Goal: Information Seeking & Learning: Learn about a topic

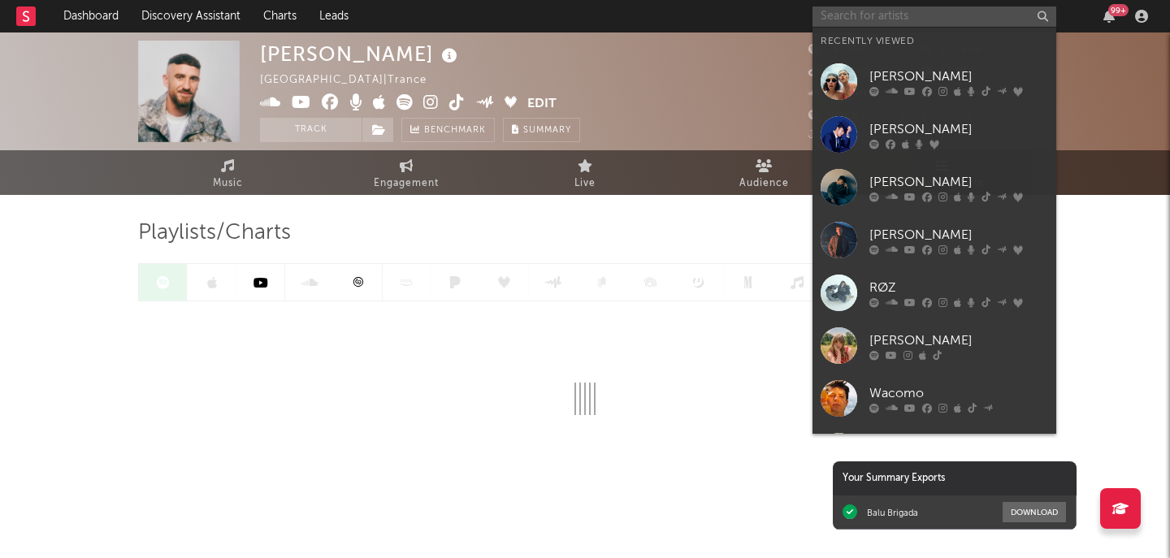
click at [902, 14] on input "text" at bounding box center [934, 16] width 244 height 20
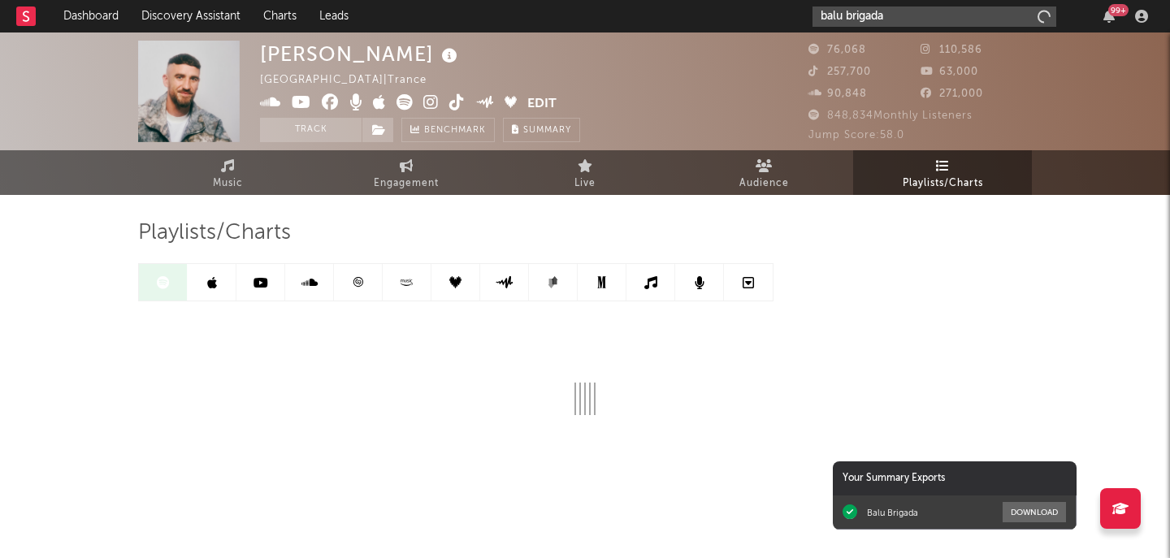
type input "balu brigada"
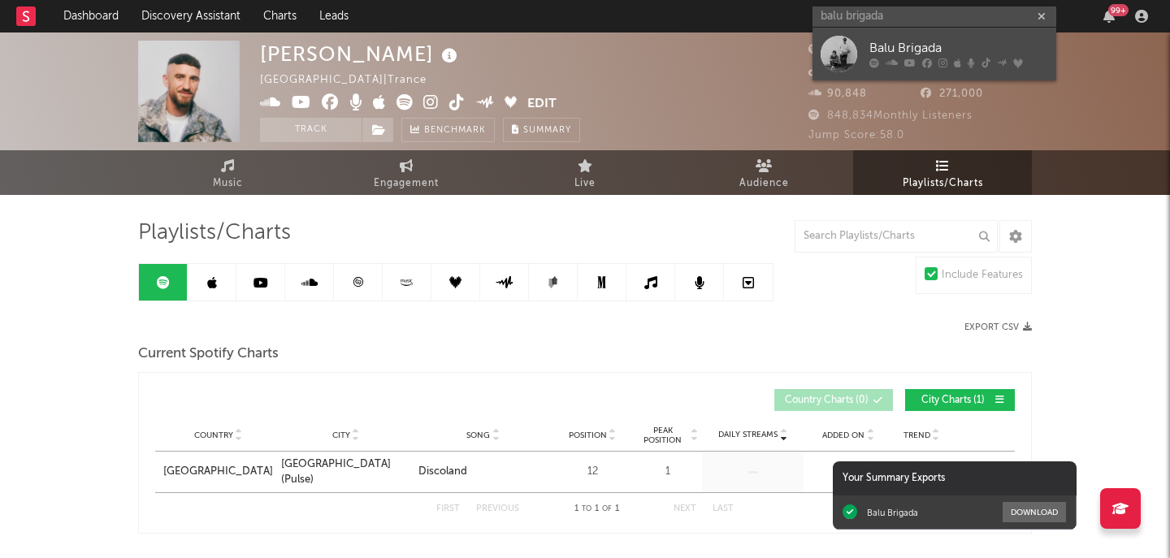
click at [888, 48] on div "Balu Brigada" at bounding box center [958, 48] width 179 height 19
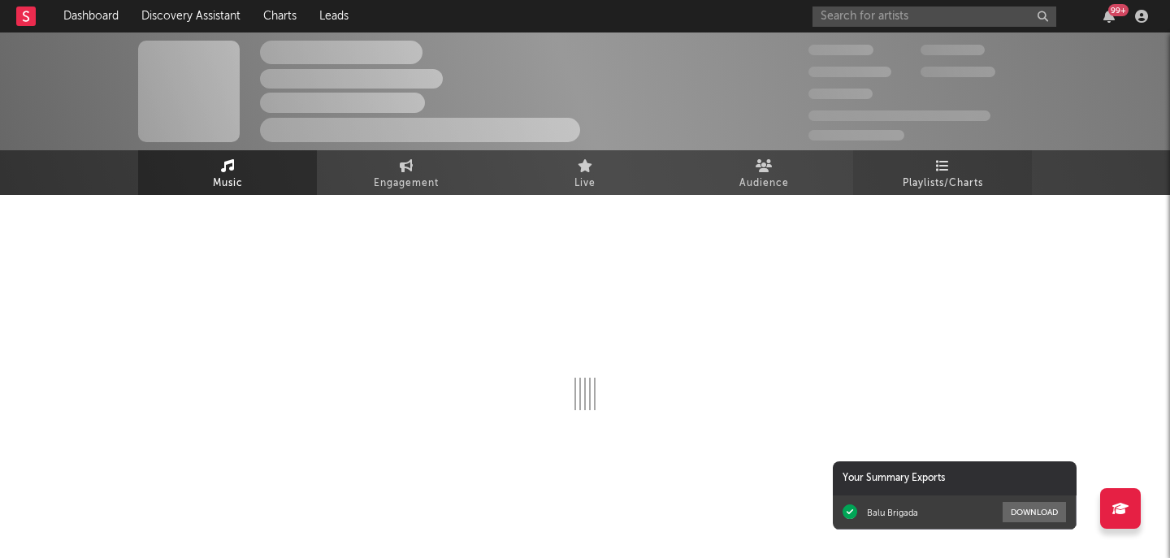
click at [932, 184] on span "Playlists/Charts" at bounding box center [942, 183] width 80 height 19
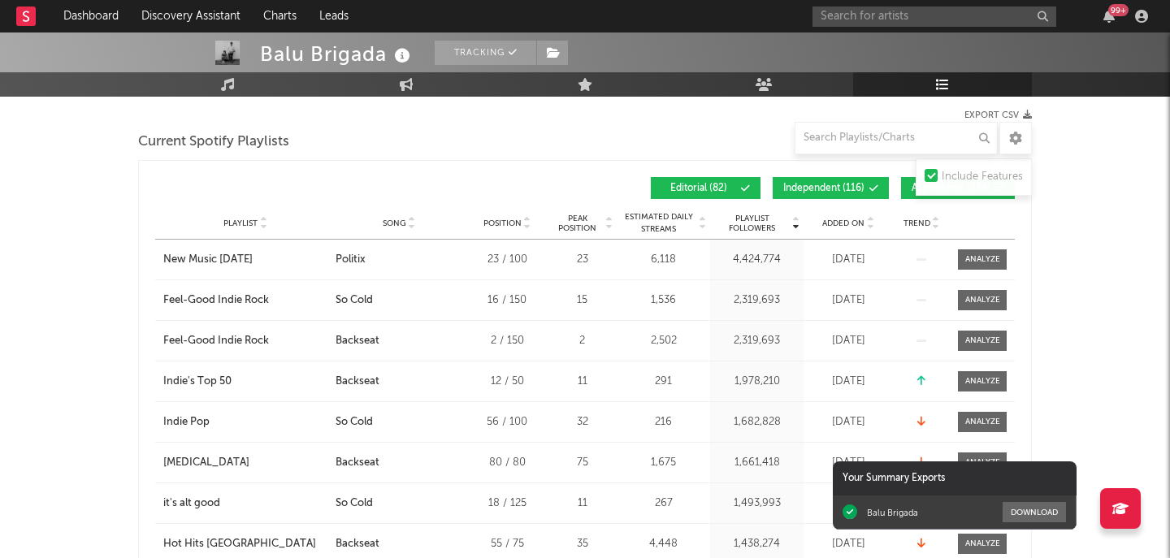
scroll to position [224, 0]
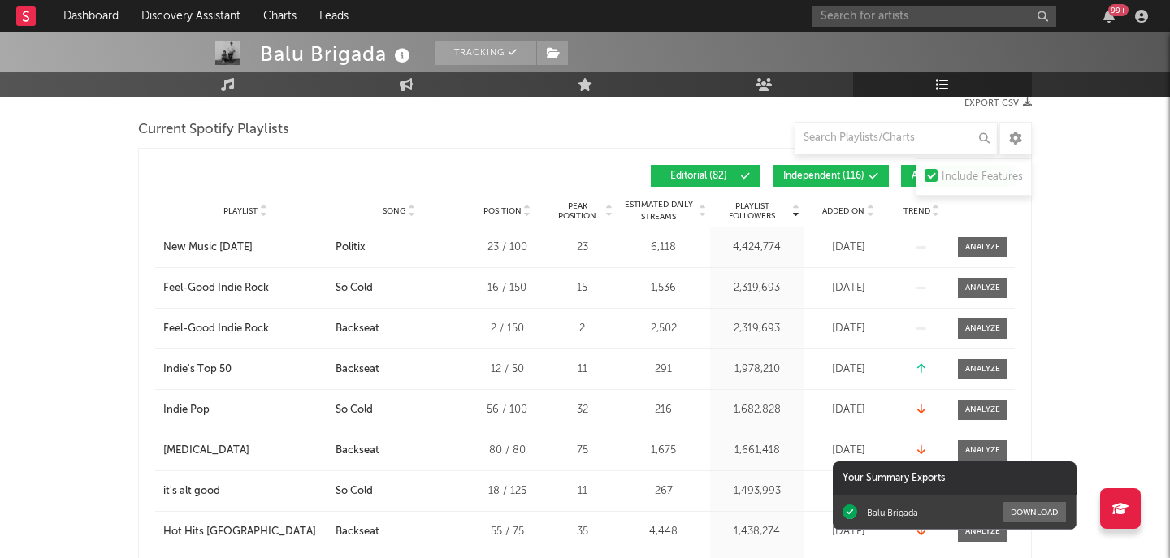
click at [849, 222] on div "Playlist City Song Position Peak Position Estimated Daily Streams Playlist Foll…" at bounding box center [584, 211] width 859 height 32
click at [857, 211] on span "Added On" at bounding box center [843, 211] width 42 height 10
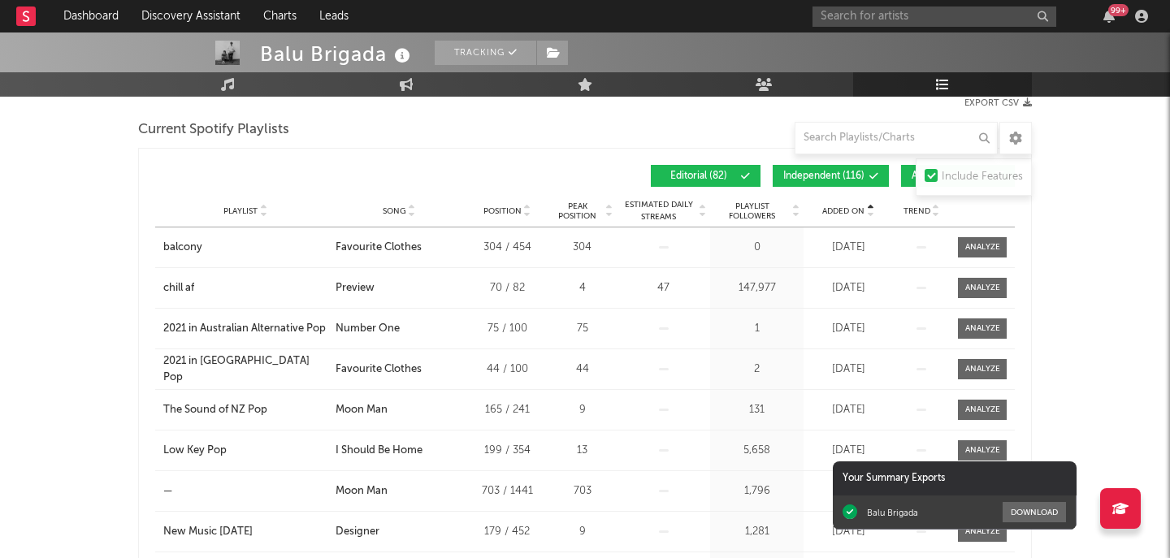
click at [857, 211] on span "Added On" at bounding box center [843, 211] width 42 height 10
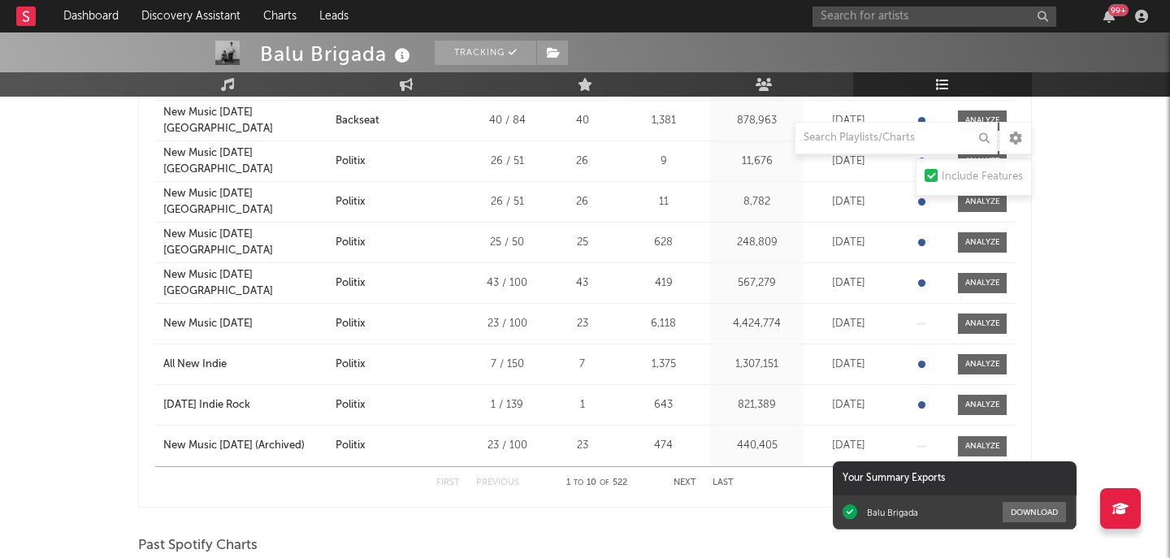
scroll to position [413, 0]
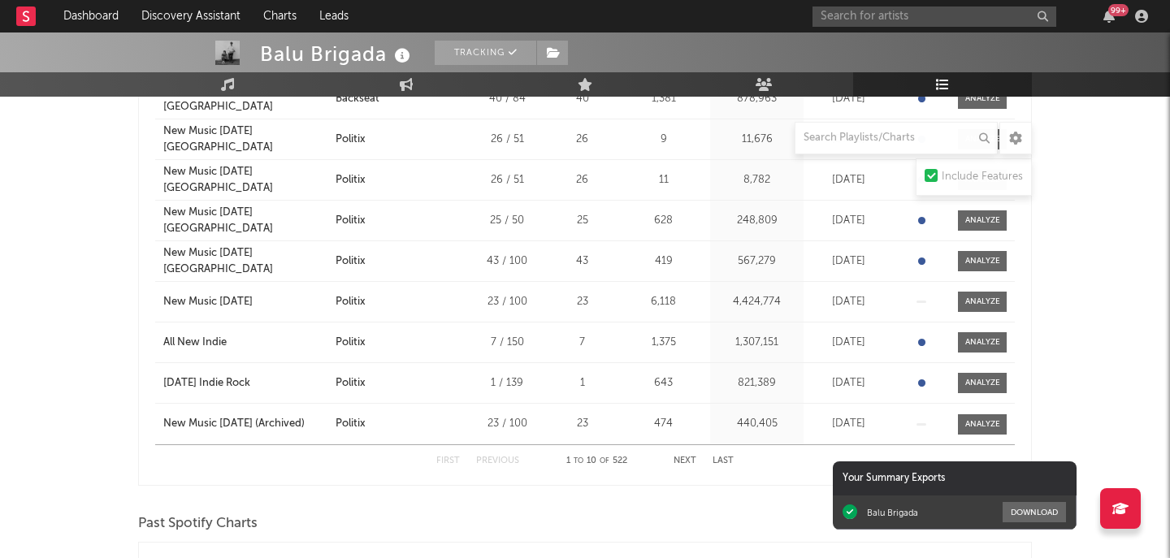
click at [685, 462] on button "Next" at bounding box center [684, 460] width 23 height 9
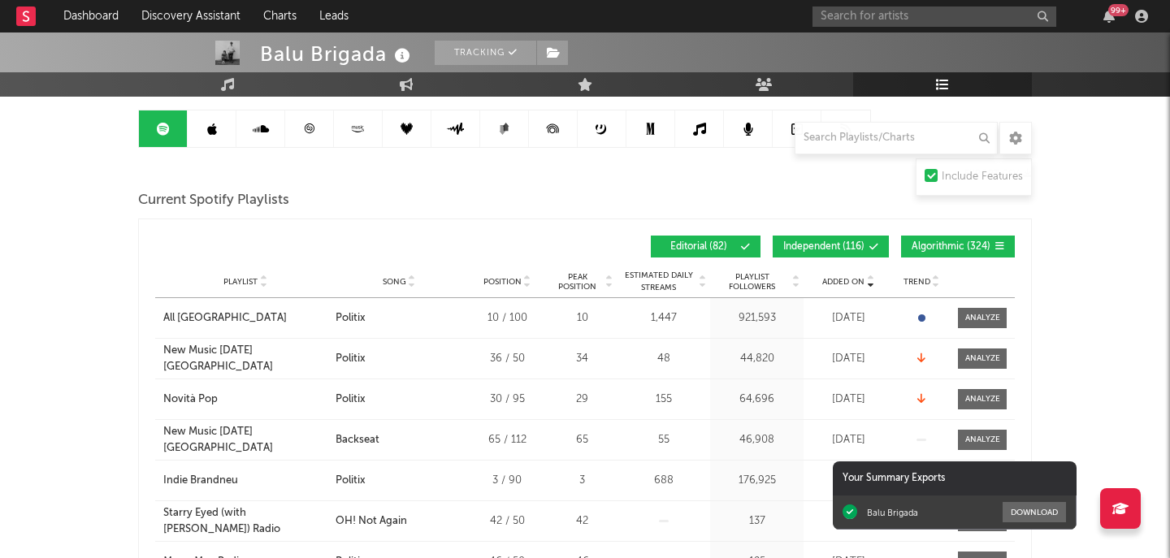
scroll to position [125, 0]
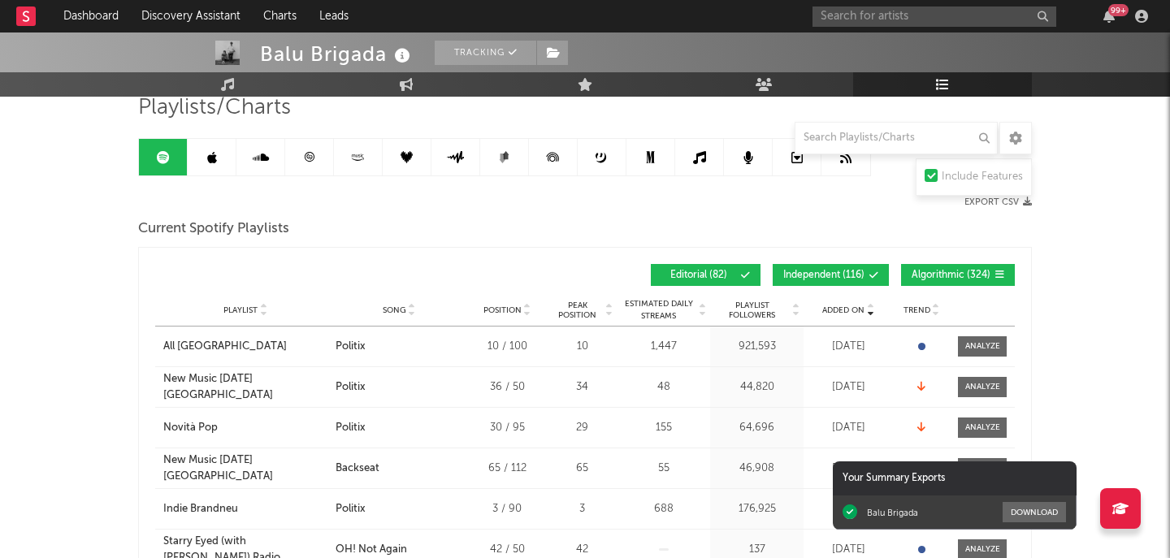
click at [922, 276] on span "Algorithmic ( 324 )" at bounding box center [950, 275] width 79 height 10
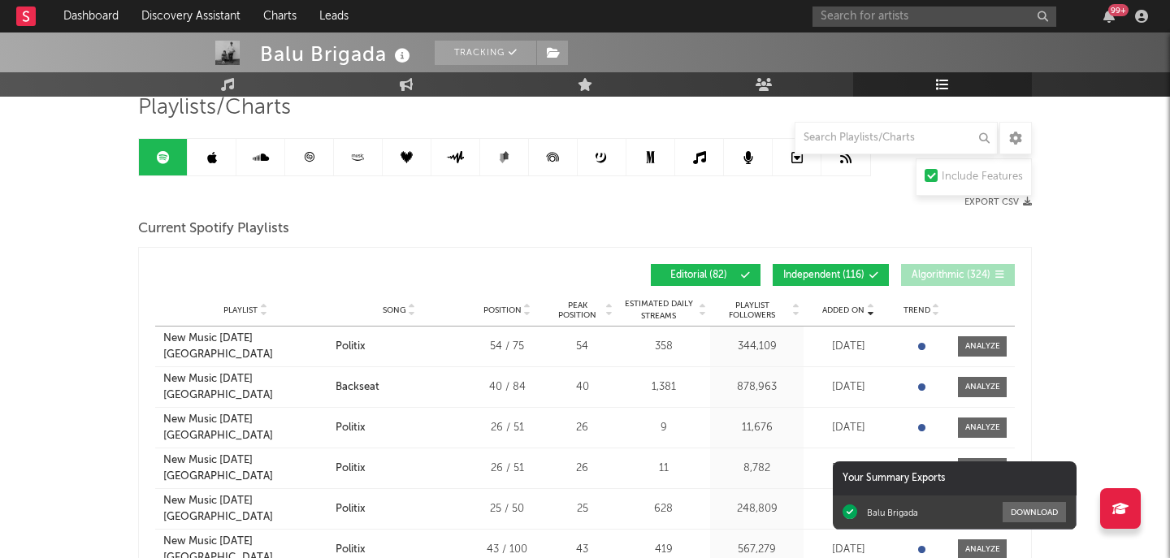
click at [867, 276] on button "Independent ( 116 )" at bounding box center [830, 275] width 116 height 22
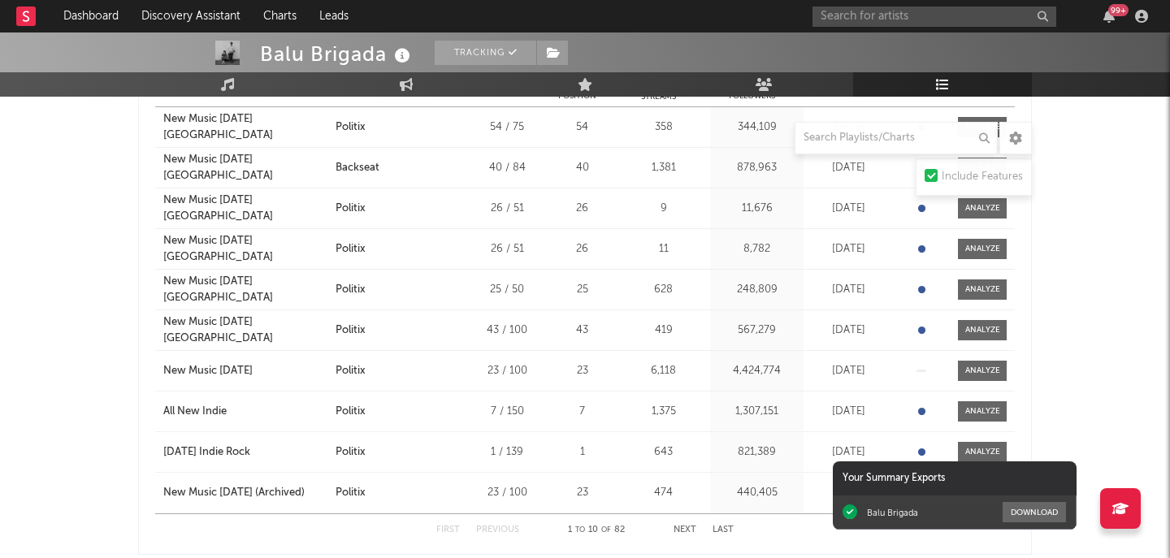
scroll to position [383, 0]
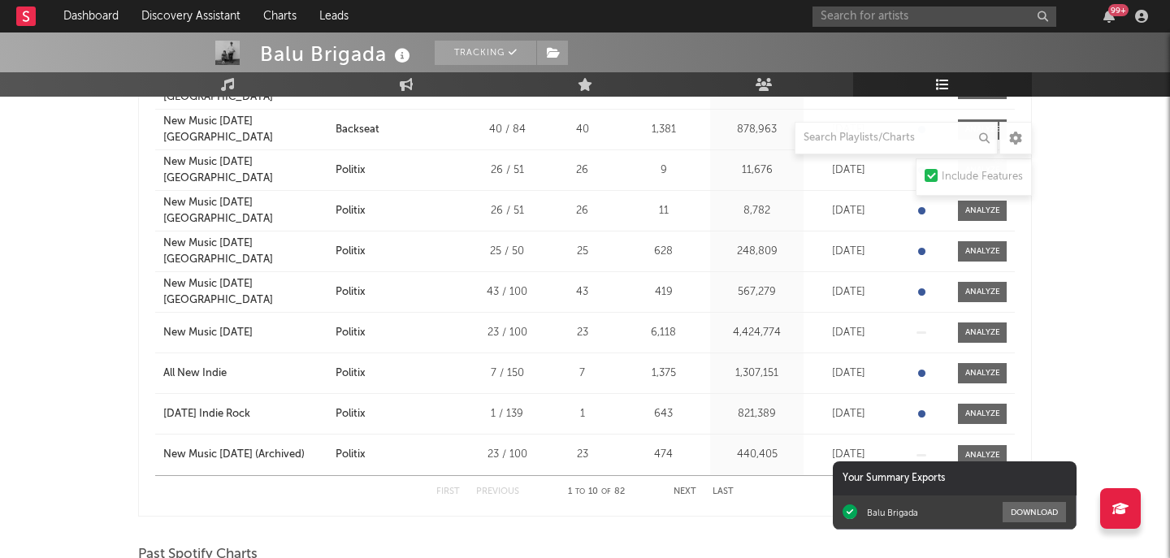
click at [685, 493] on button "Next" at bounding box center [684, 491] width 23 height 9
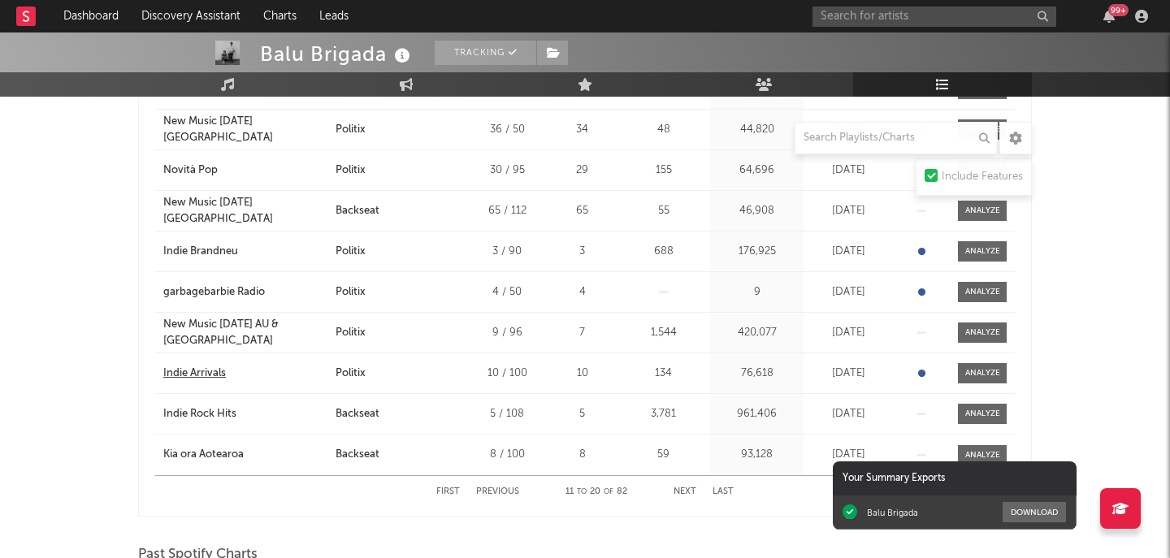
click at [218, 365] on div "Indie Arrivals" at bounding box center [194, 373] width 63 height 16
click at [890, 28] on div "99 +" at bounding box center [982, 16] width 341 height 32
click at [884, 24] on input "text" at bounding box center [934, 16] width 244 height 20
type input "twenty one pilots"
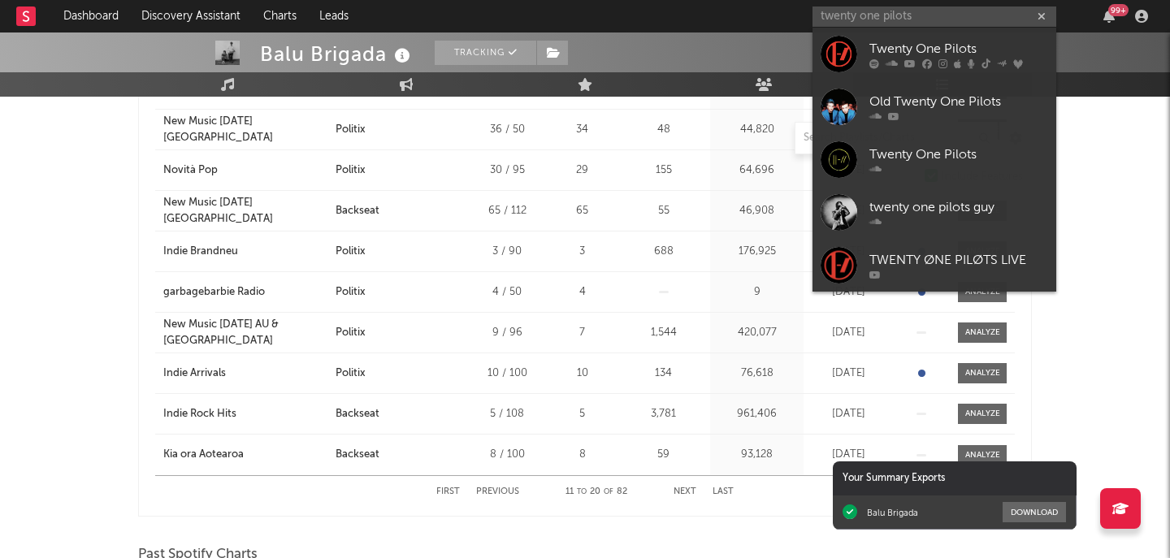
click at [892, 54] on div "Twenty One Pilots" at bounding box center [958, 48] width 179 height 19
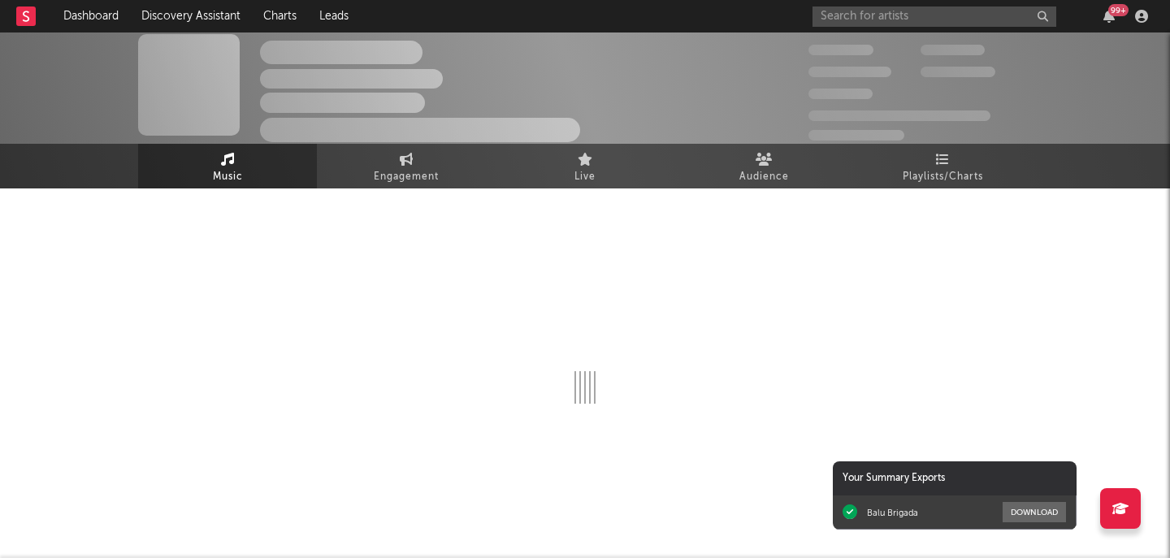
scroll to position [383, 0]
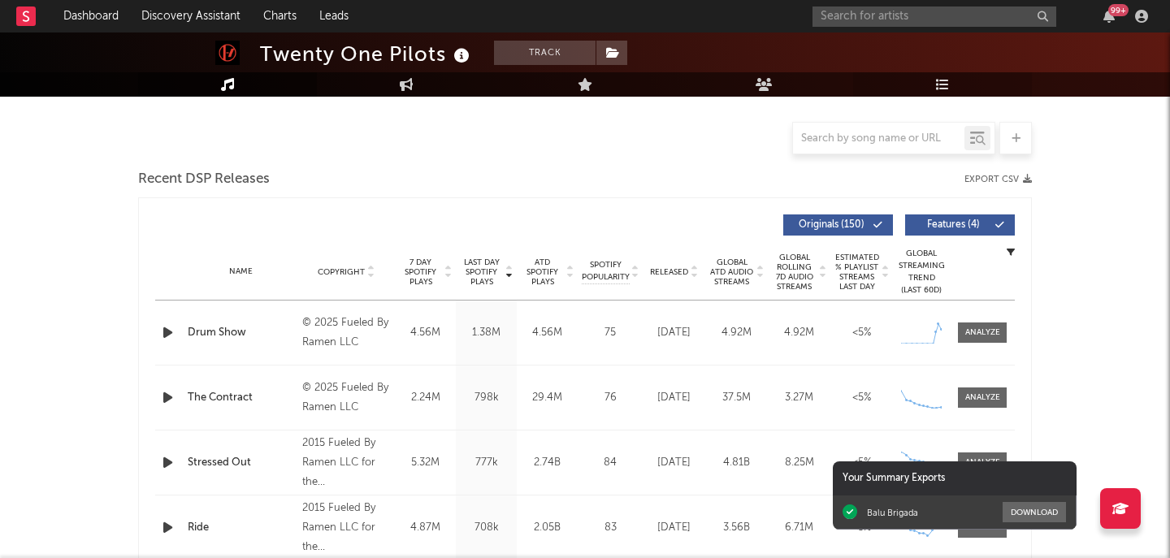
click at [945, 88] on icon at bounding box center [943, 84] width 14 height 13
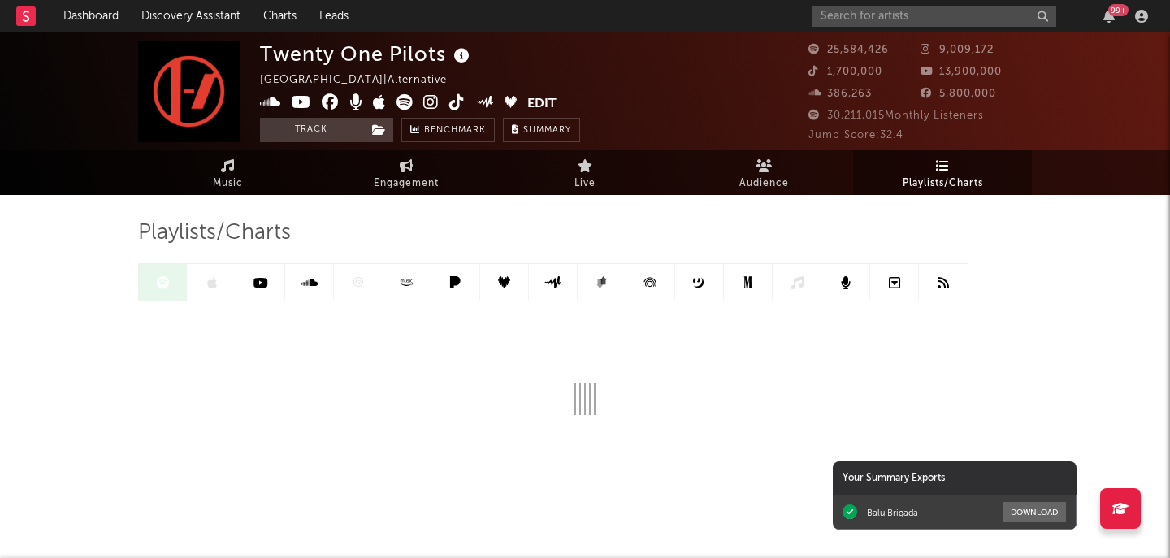
scroll to position [11, 0]
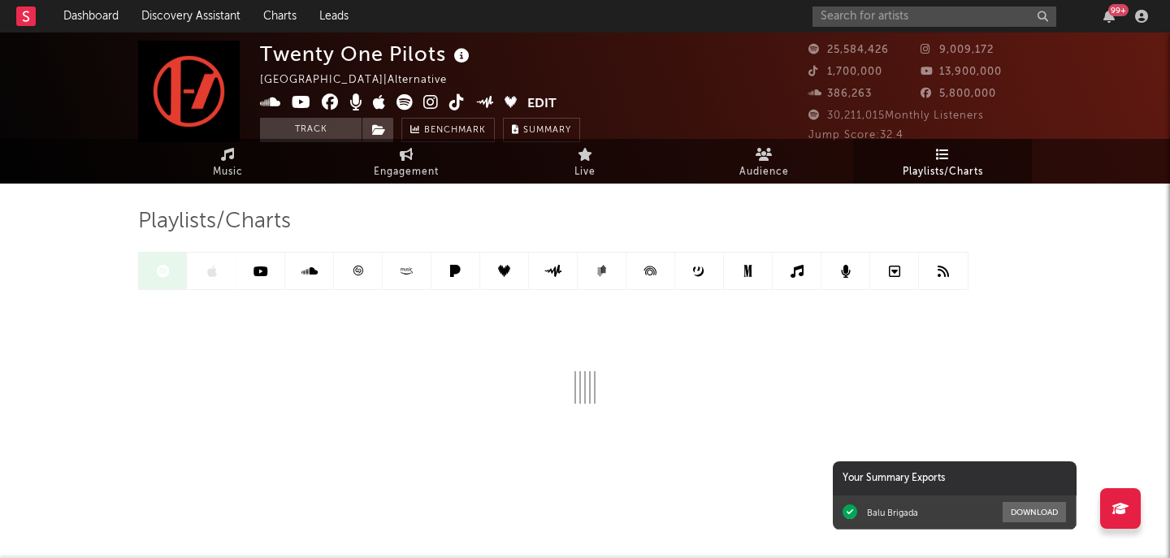
click at [674, 258] on link at bounding box center [650, 271] width 49 height 37
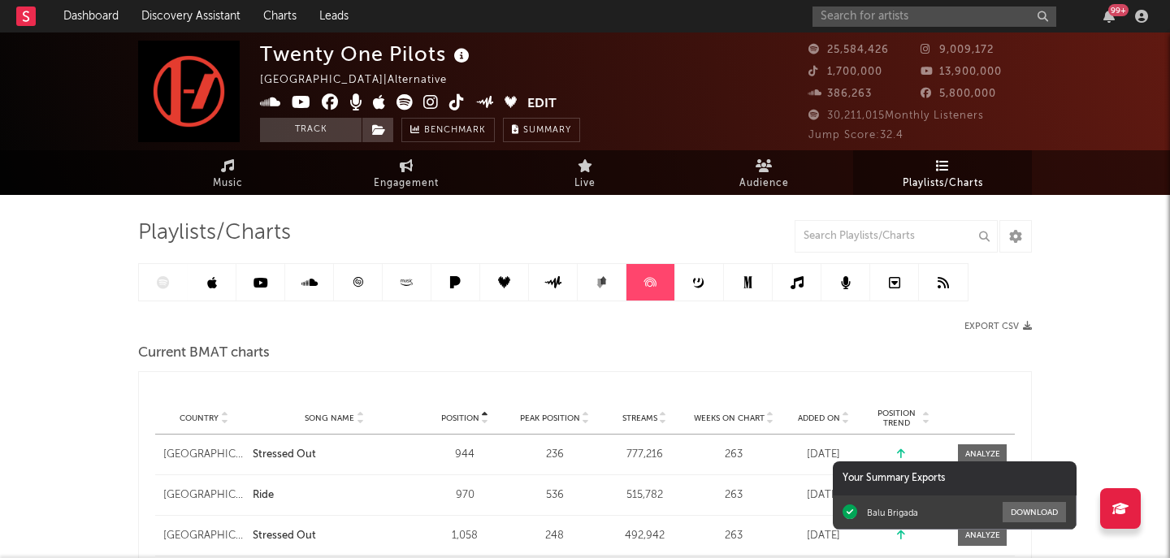
click at [172, 272] on div at bounding box center [553, 282] width 830 height 38
click at [166, 278] on div at bounding box center [553, 282] width 830 height 38
click at [199, 283] on link at bounding box center [212, 282] width 49 height 37
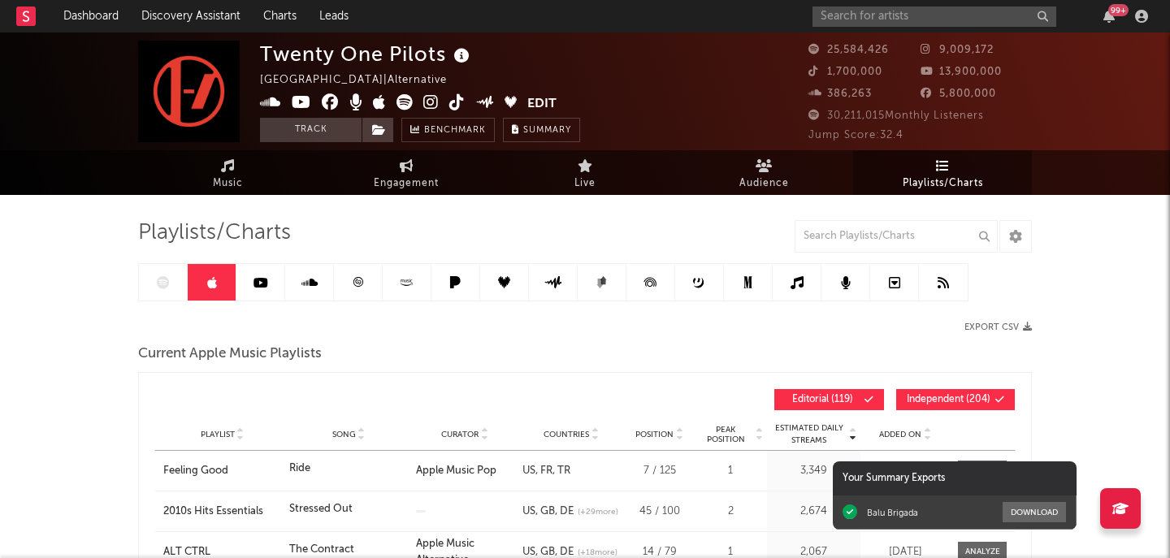
click at [162, 281] on div at bounding box center [553, 282] width 830 height 38
click at [964, 175] on span "Playlists/Charts" at bounding box center [942, 183] width 80 height 19
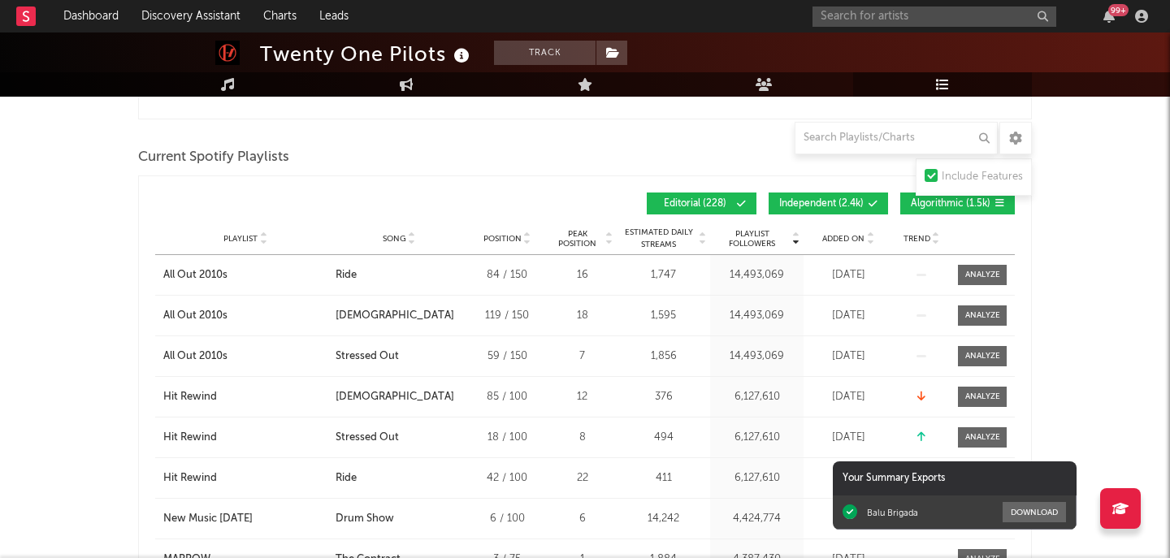
scroll to position [575, 0]
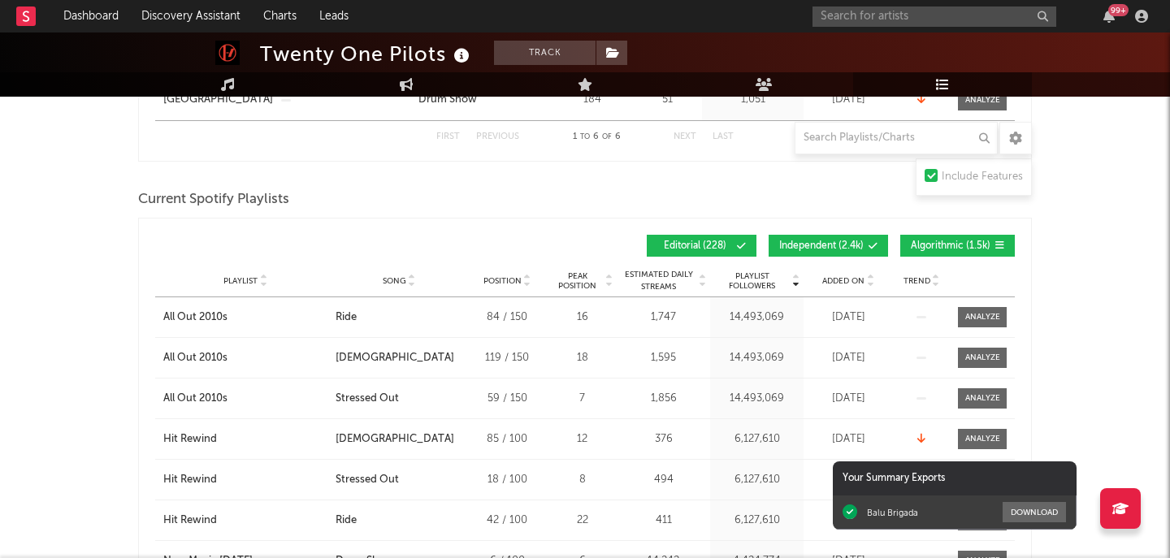
click at [913, 236] on button "Algorithmic ( 1.5k )" at bounding box center [957, 246] width 115 height 22
click at [858, 246] on span "Independent ( 2.4k )" at bounding box center [821, 246] width 84 height 10
click at [854, 289] on div "Playlist City Song Position Peak Position Estimated Daily Streams Playlist Foll…" at bounding box center [584, 281] width 859 height 32
click at [857, 277] on span "Added On" at bounding box center [843, 281] width 42 height 10
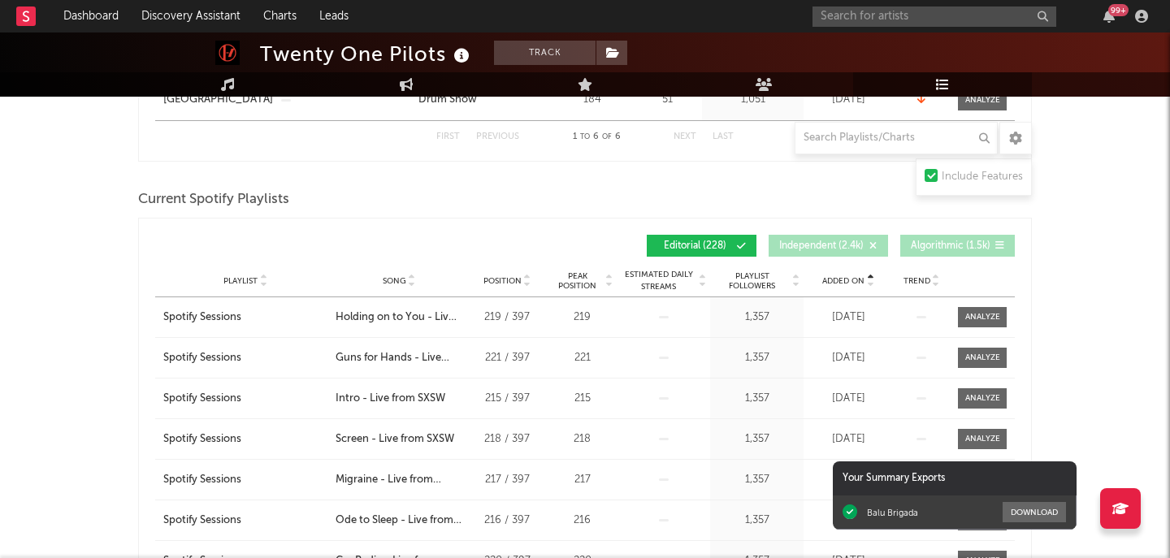
click at [857, 277] on span "Added On" at bounding box center [843, 281] width 42 height 10
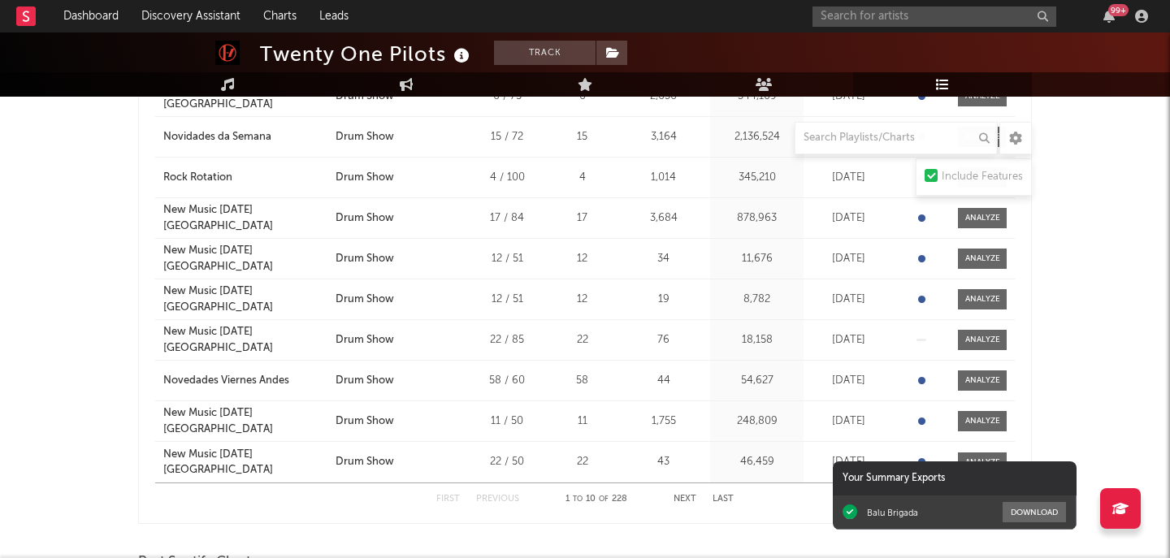
scroll to position [822, 0]
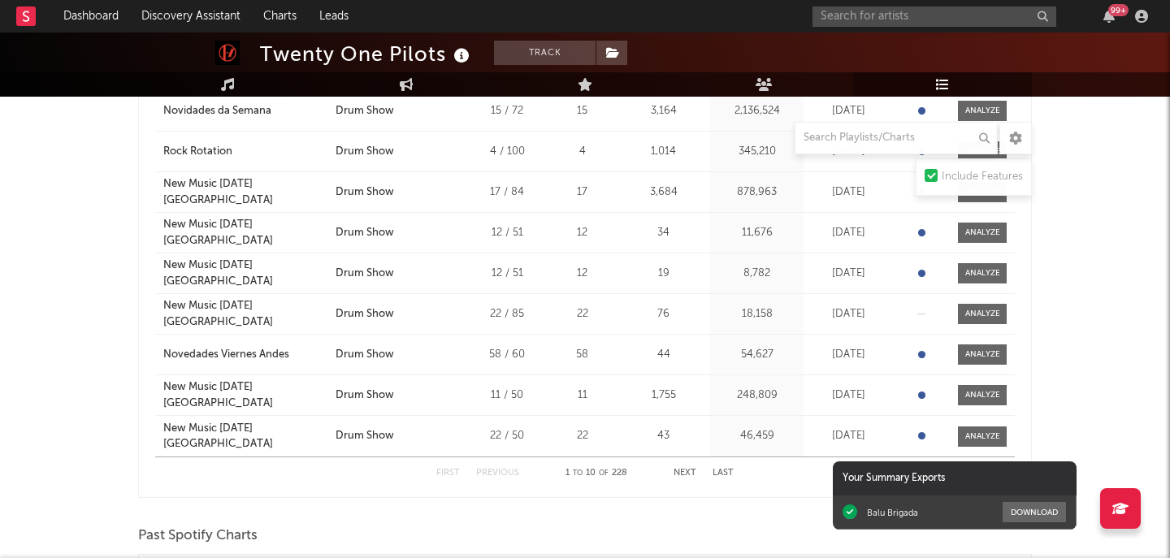
click at [686, 466] on div "First Previous 1 to 10 of 228 Next Last" at bounding box center [584, 473] width 297 height 32
click at [687, 471] on button "Next" at bounding box center [684, 473] width 23 height 9
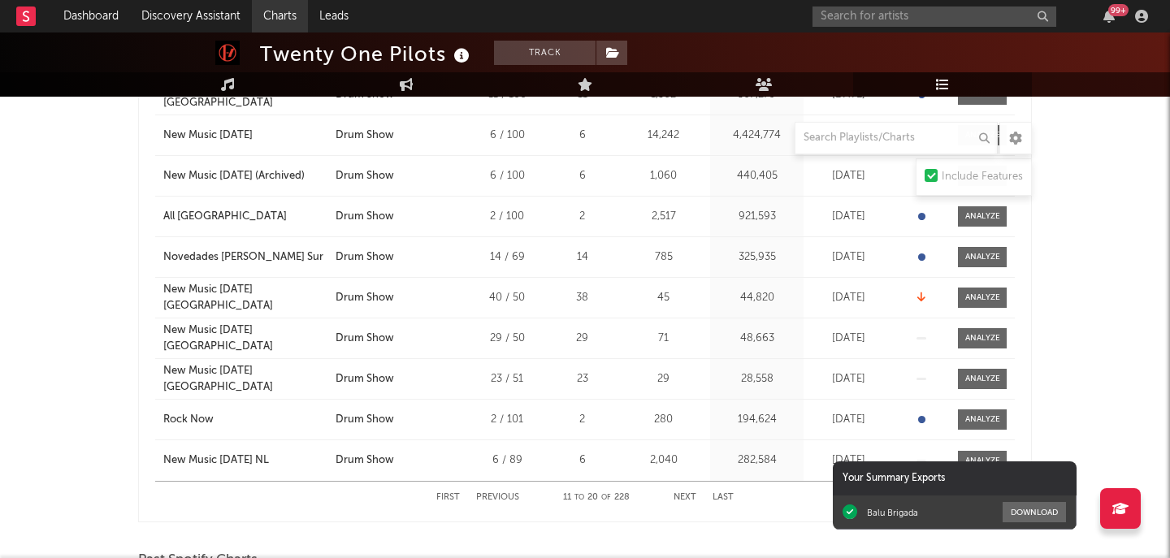
scroll to position [808, 0]
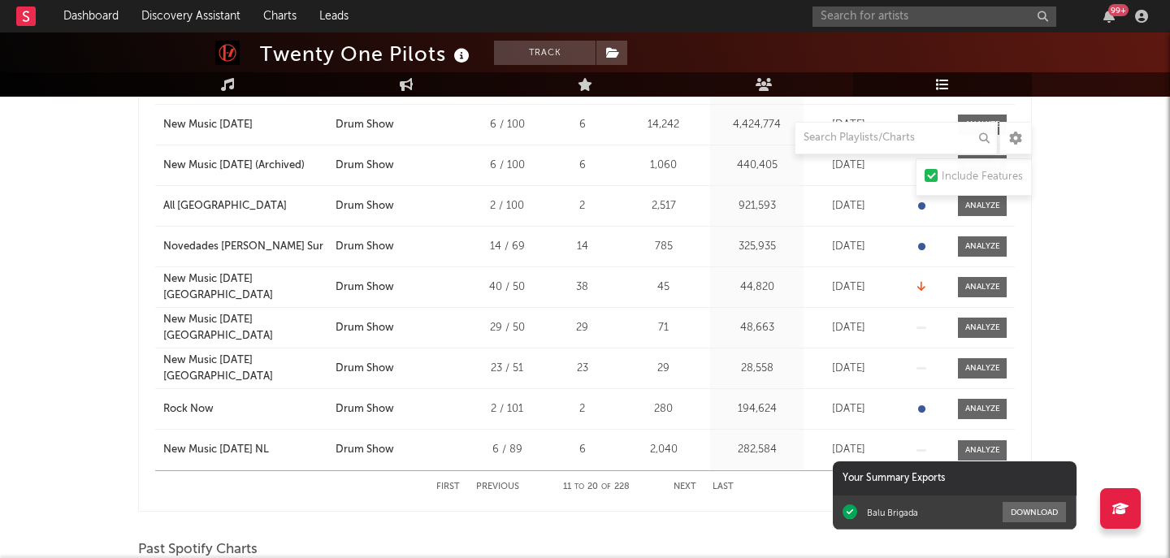
click at [201, 397] on div "Playlist Rock Now City Song Drum Show Position 2 / 101 Peak Position 2 Estimate…" at bounding box center [584, 409] width 859 height 40
click at [201, 405] on div "Rock Now" at bounding box center [188, 409] width 50 height 16
click at [693, 485] on button "Next" at bounding box center [684, 486] width 23 height 9
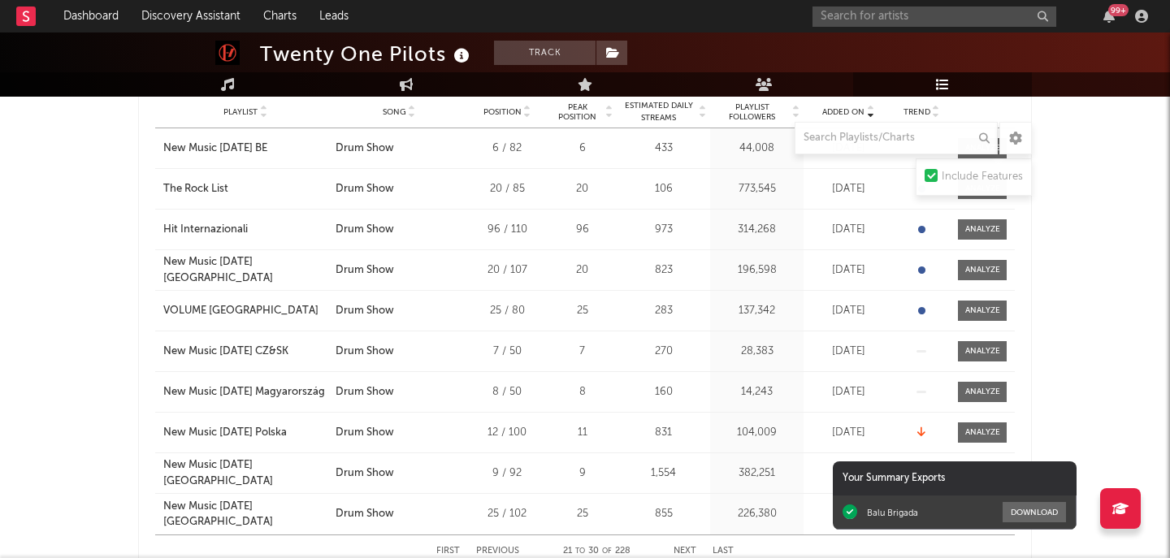
scroll to position [719, 0]
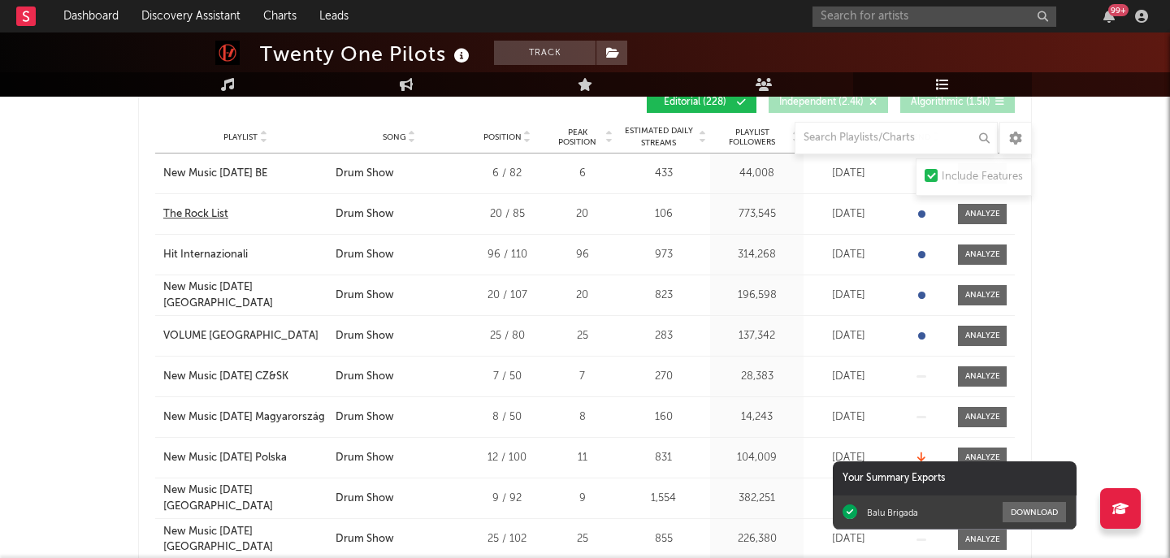
click at [208, 213] on div "The Rock List" at bounding box center [195, 214] width 65 height 16
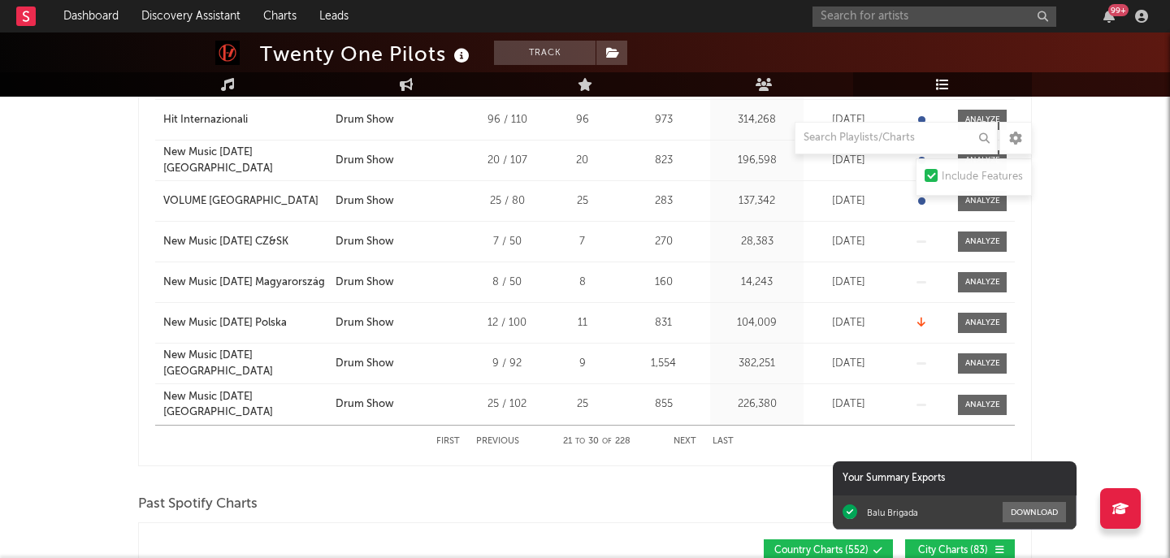
scroll to position [889, 0]
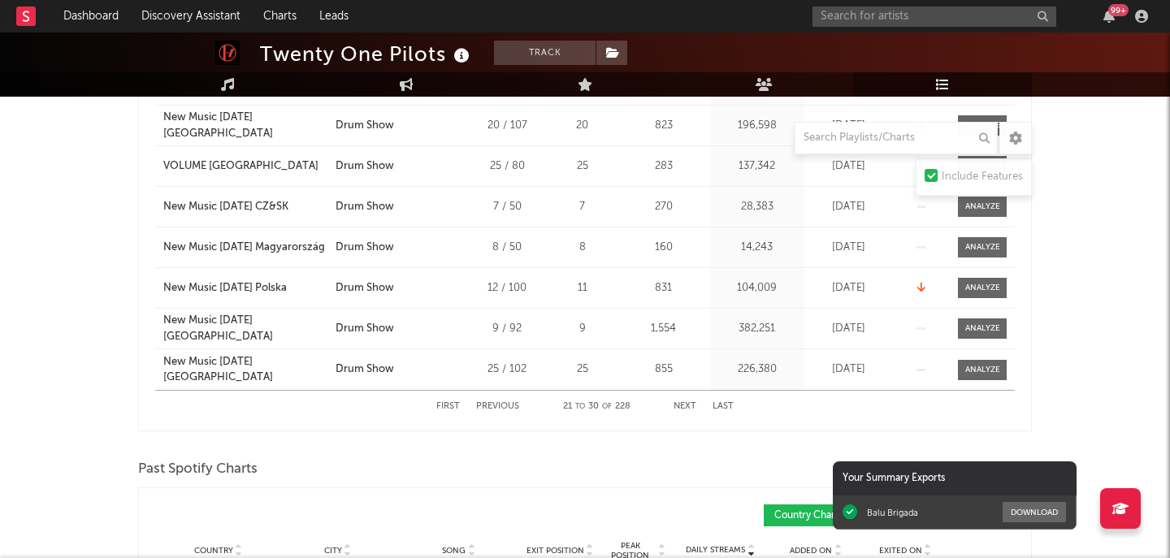
click at [684, 404] on button "Next" at bounding box center [684, 406] width 23 height 9
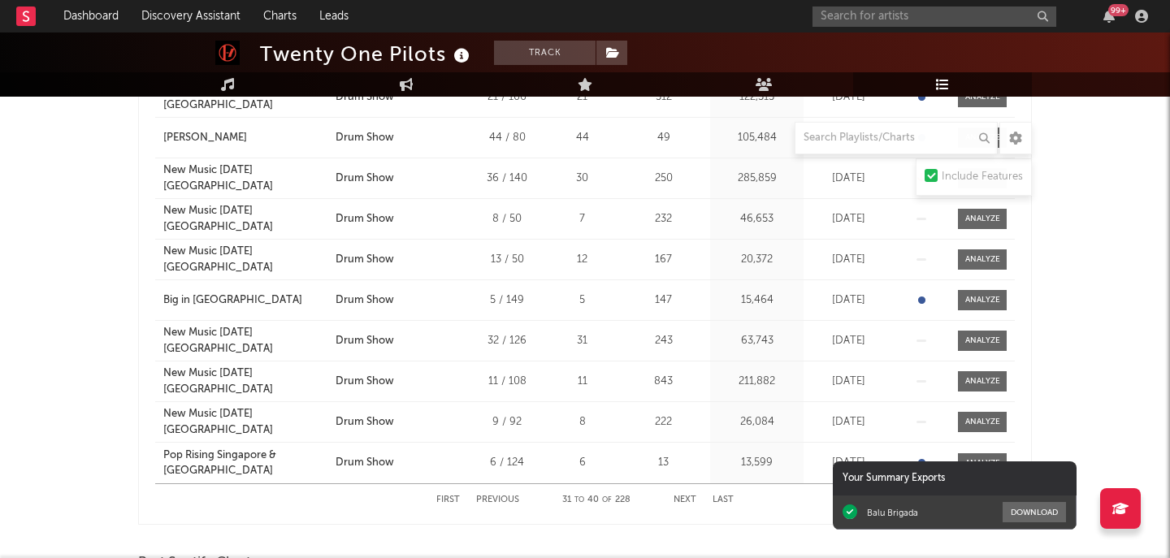
scroll to position [808, 0]
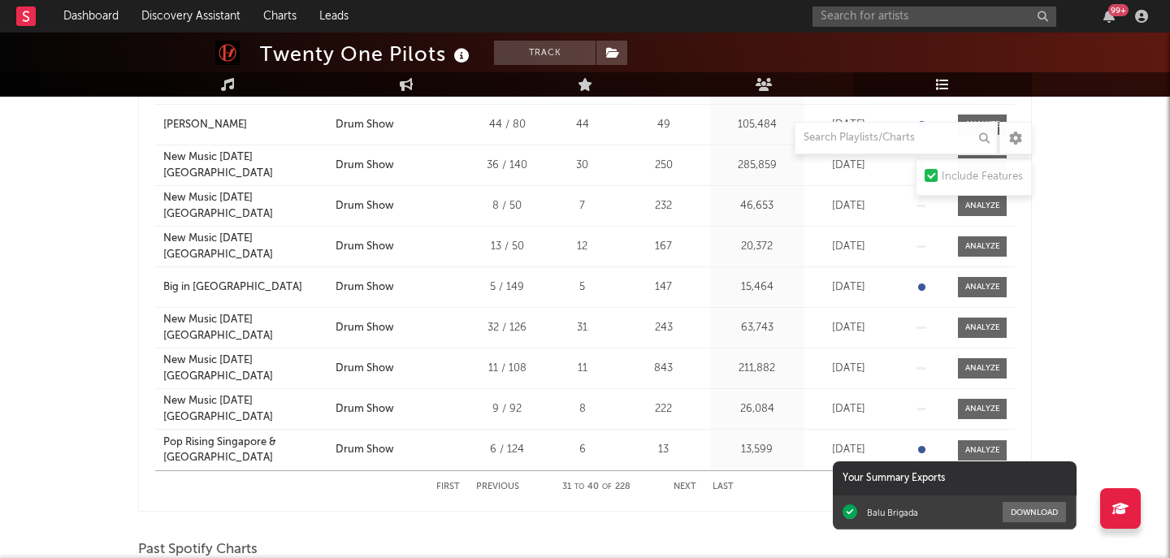
click at [692, 489] on button "Next" at bounding box center [684, 486] width 23 height 9
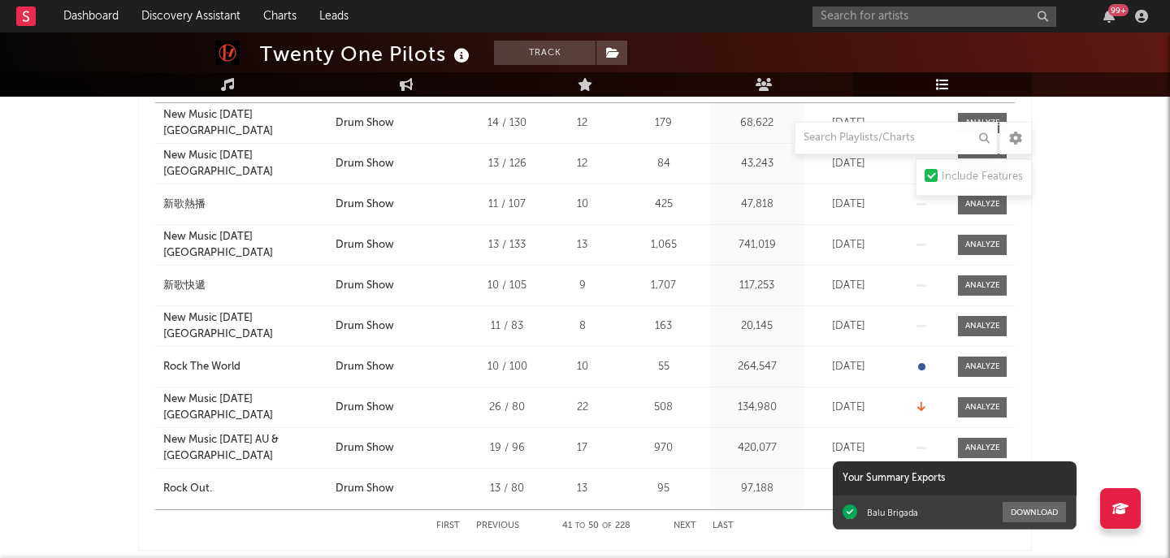
scroll to position [771, 0]
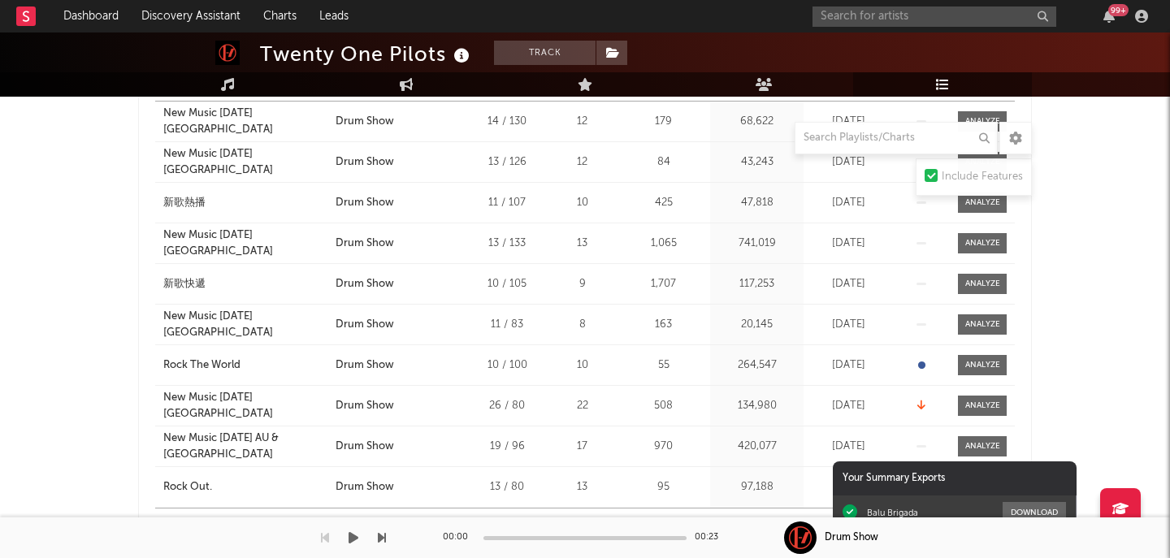
click at [682, 523] on div "00:00 00:23" at bounding box center [585, 537] width 284 height 41
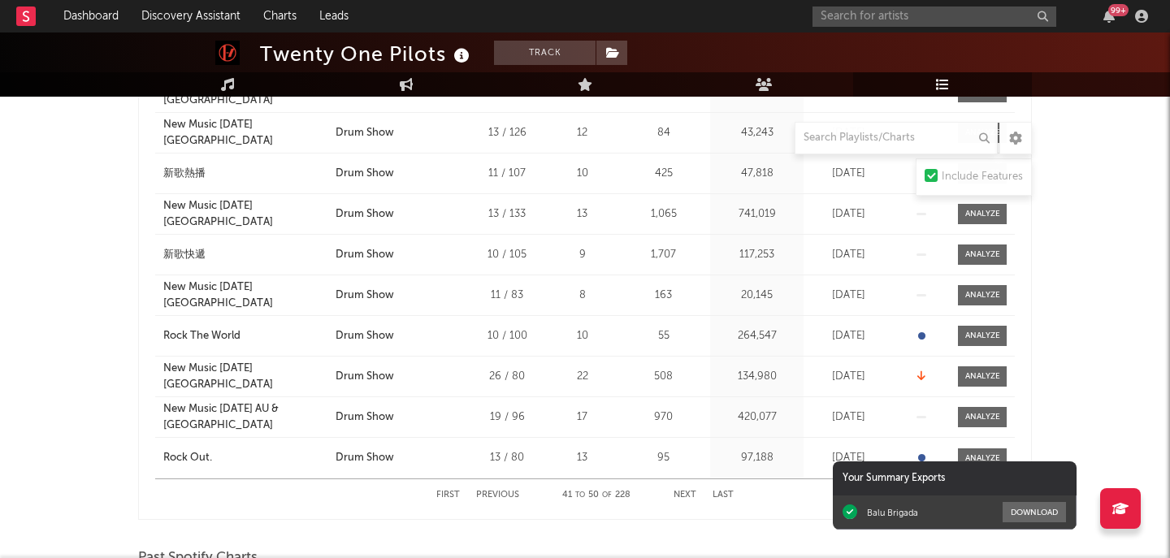
scroll to position [818, 0]
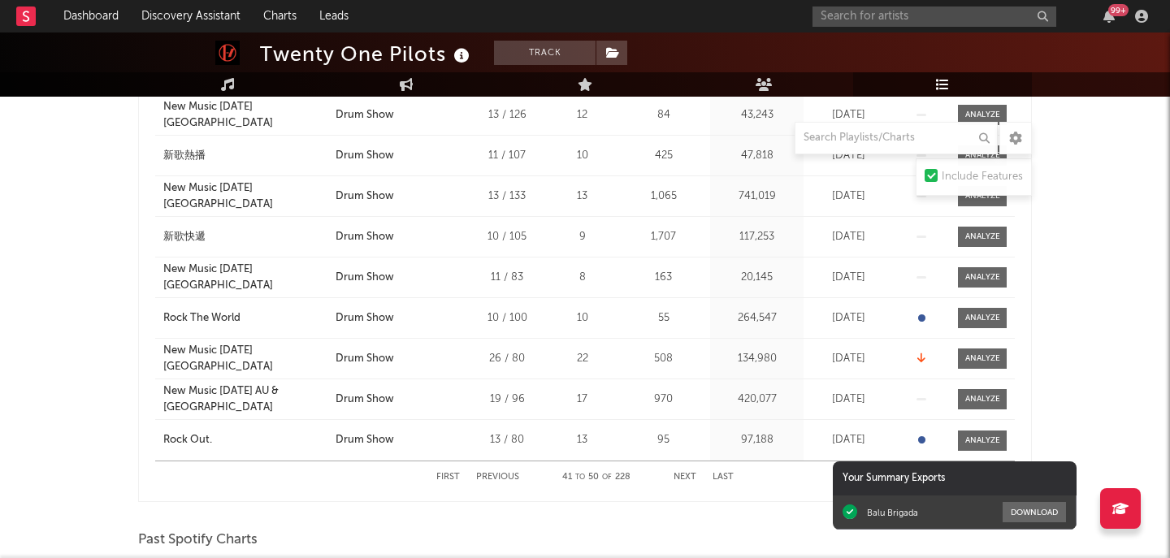
click at [680, 473] on button "Next" at bounding box center [684, 477] width 23 height 9
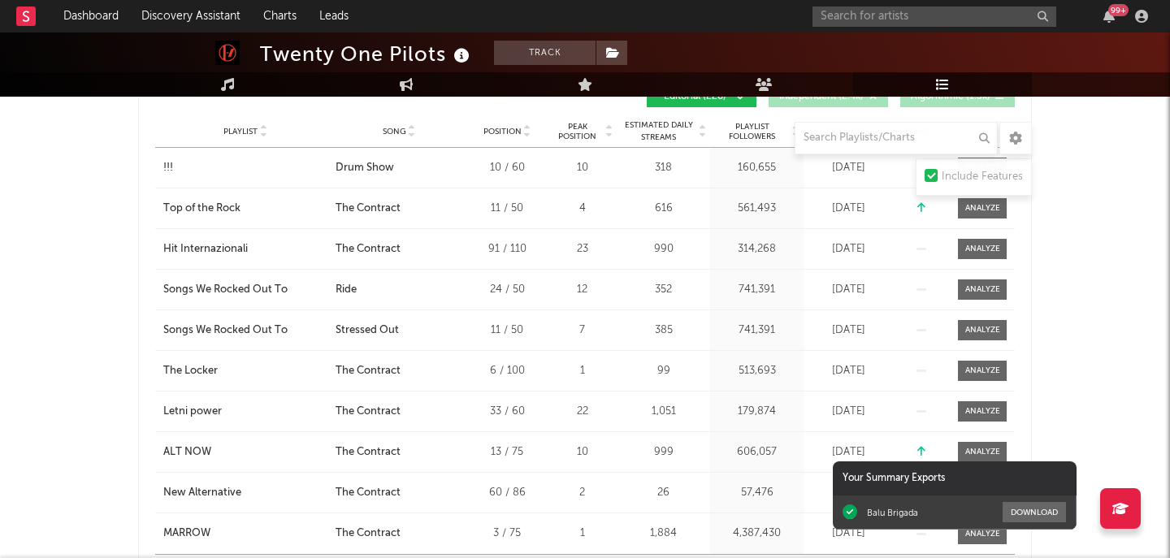
scroll to position [728, 0]
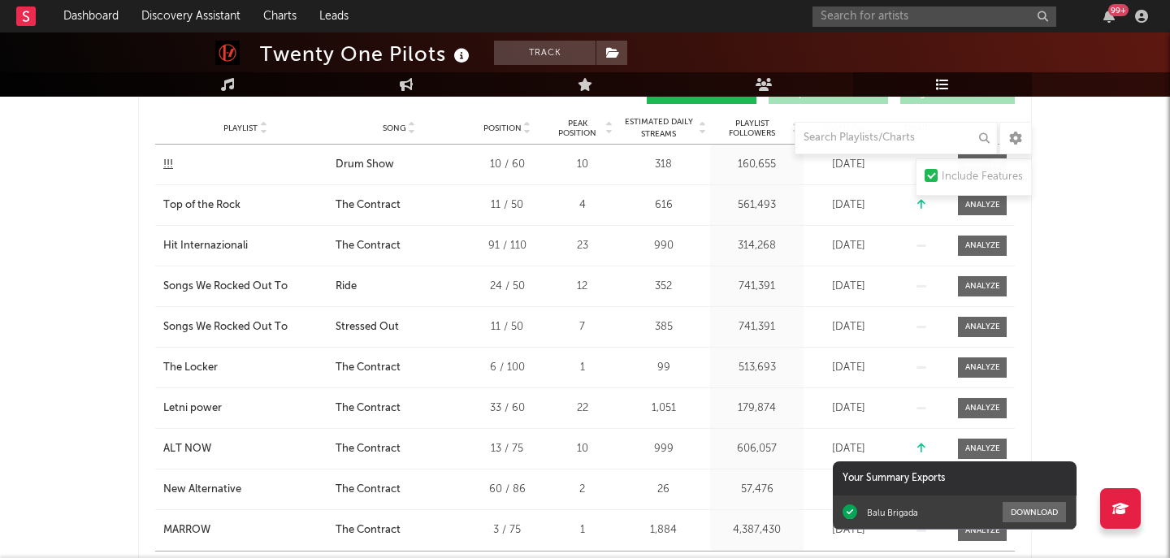
click at [177, 159] on div "!!!" at bounding box center [245, 165] width 164 height 16
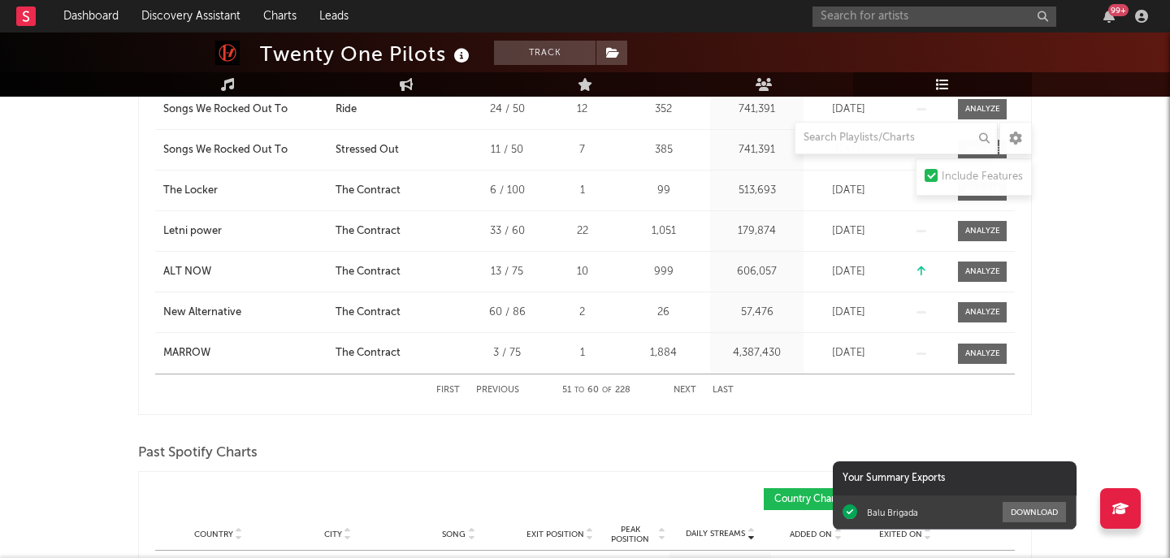
scroll to position [918, 0]
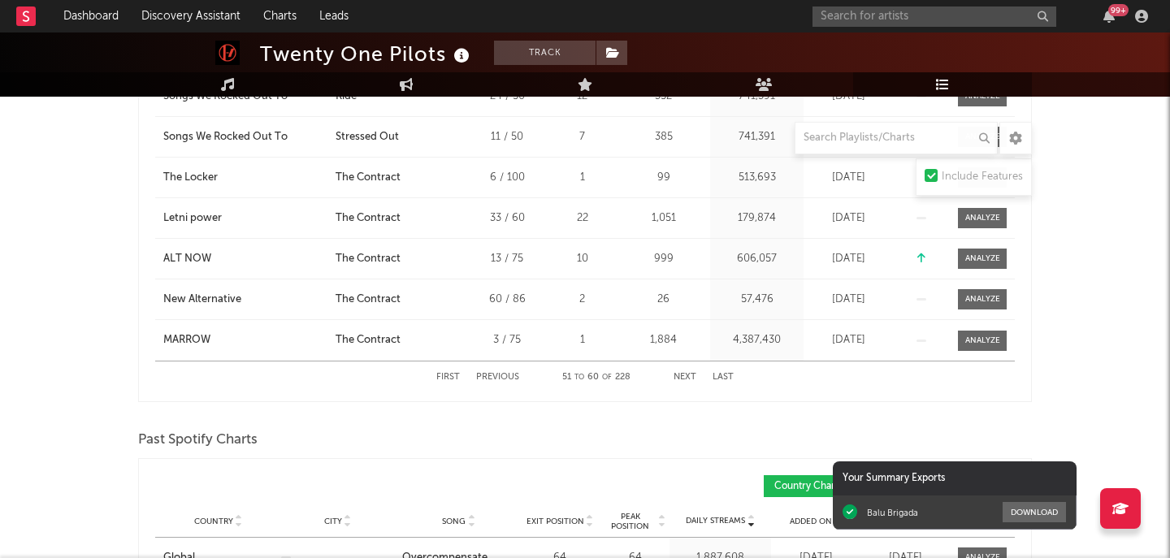
click at [490, 378] on button "Previous" at bounding box center [497, 377] width 43 height 9
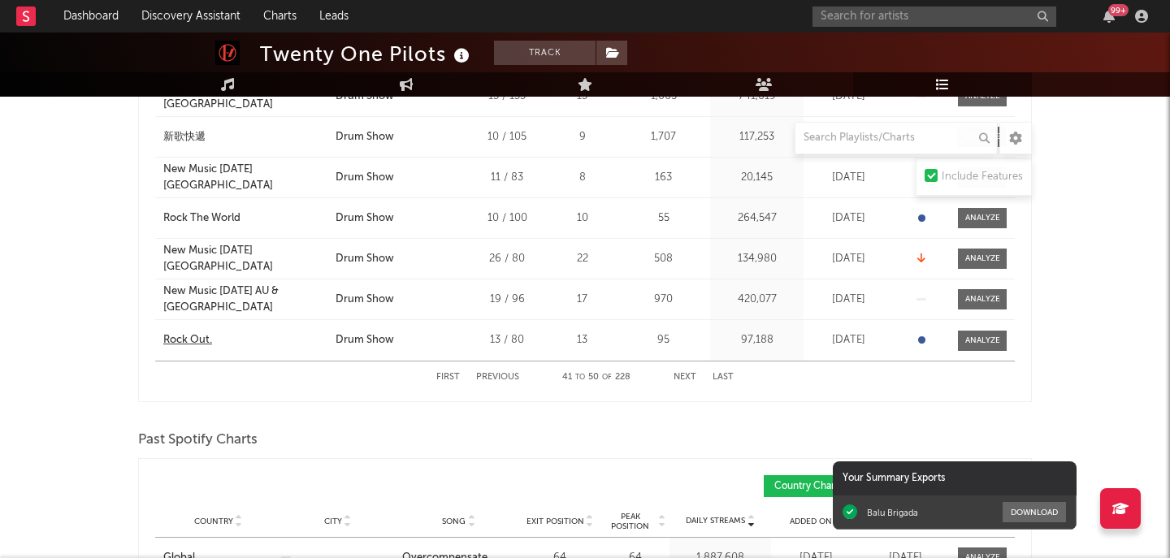
click at [231, 339] on div "Rock Out." at bounding box center [245, 340] width 164 height 16
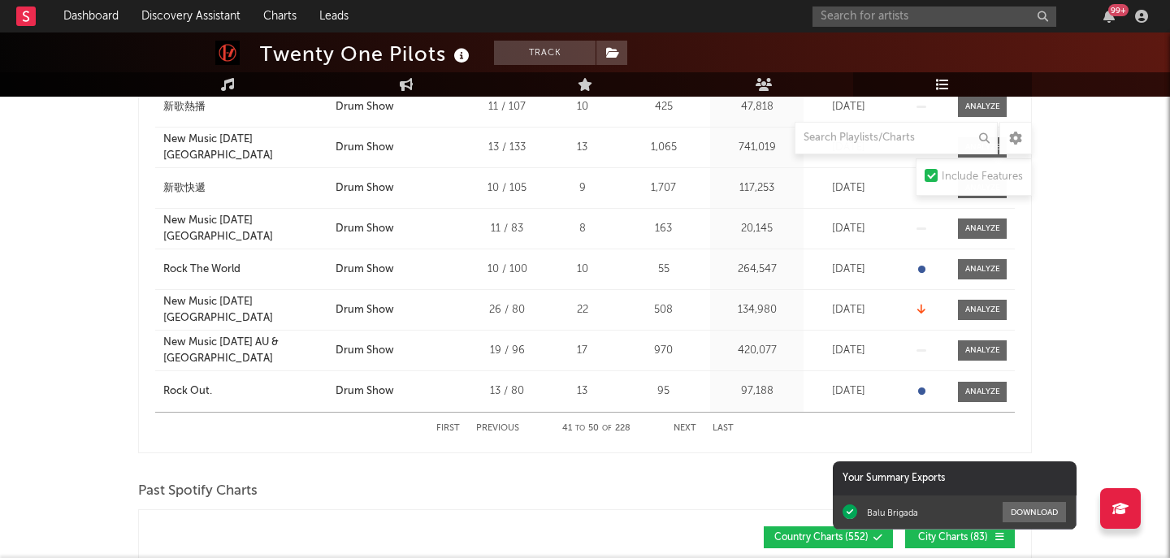
scroll to position [861, 0]
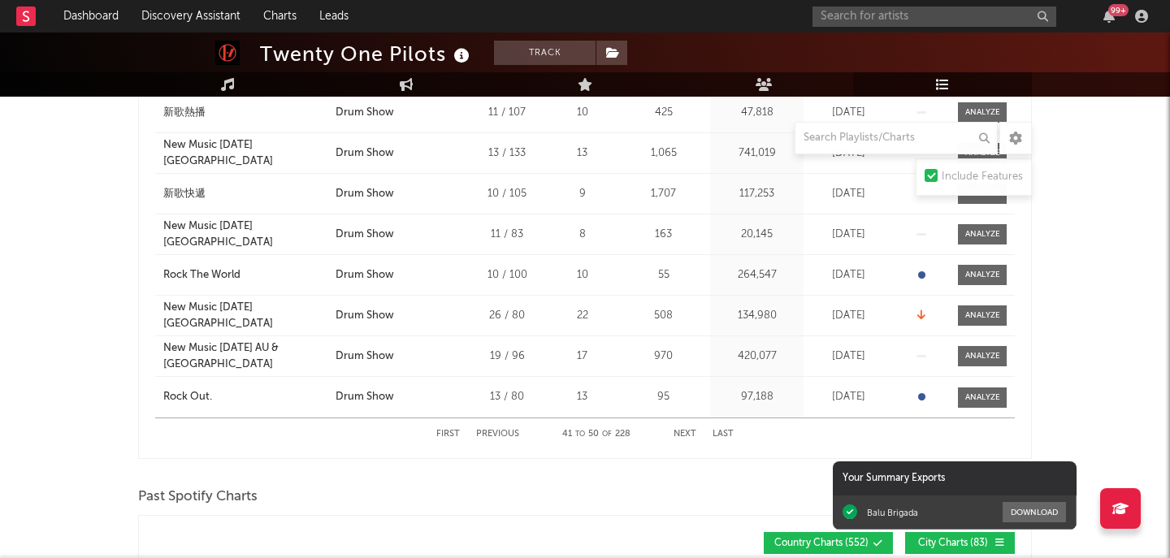
click at [217, 266] on div "Playlist Rock The World City Song Drum Show Position 10 / 100 Peak Position 10 …" at bounding box center [584, 275] width 859 height 40
click at [212, 272] on div "Rock The World" at bounding box center [201, 275] width 77 height 16
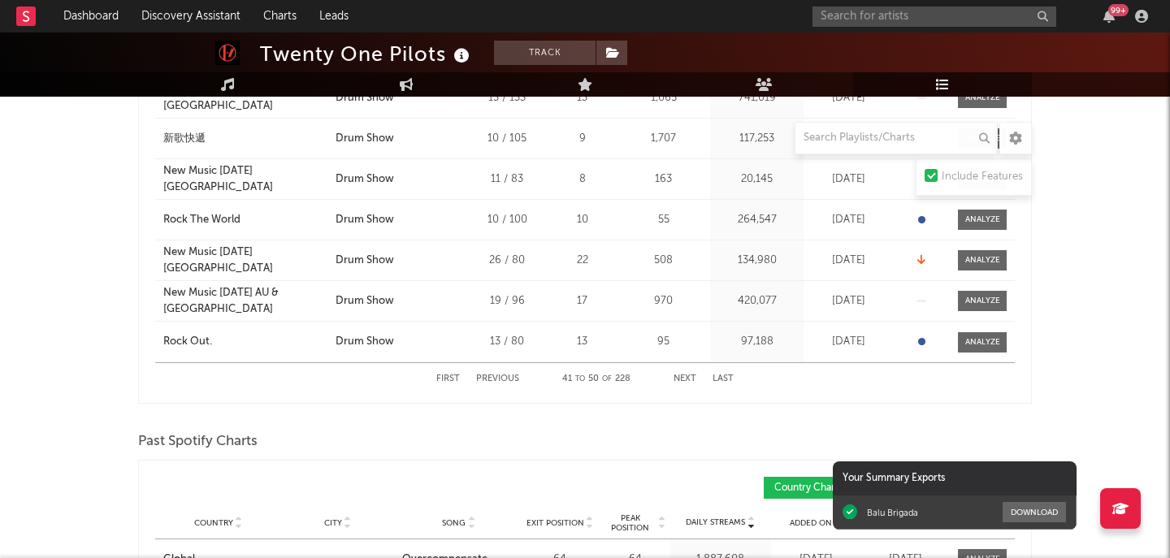
click at [487, 378] on button "Previous" at bounding box center [497, 378] width 43 height 9
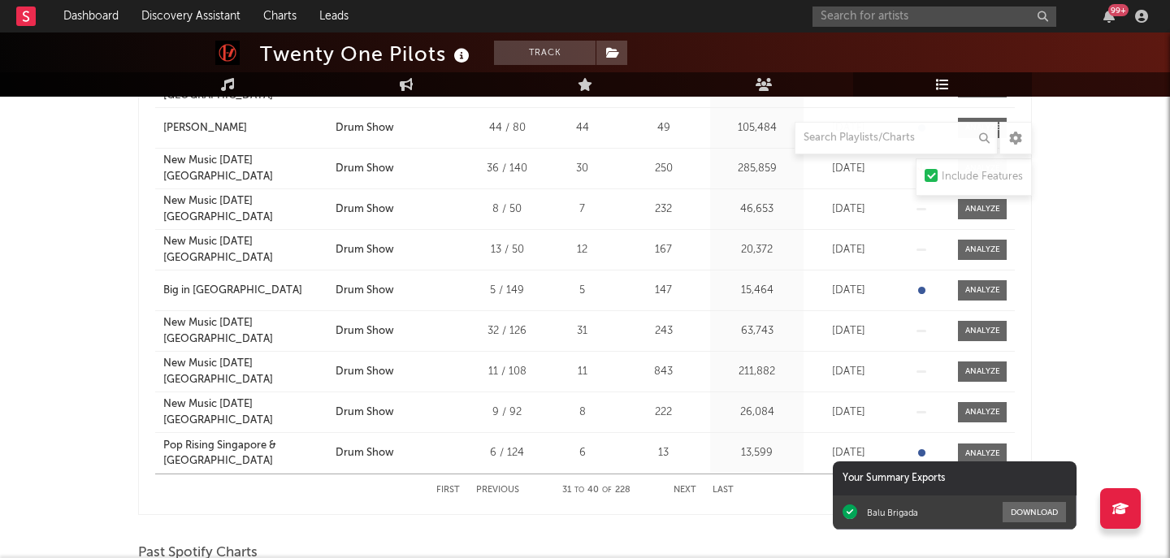
scroll to position [818, 0]
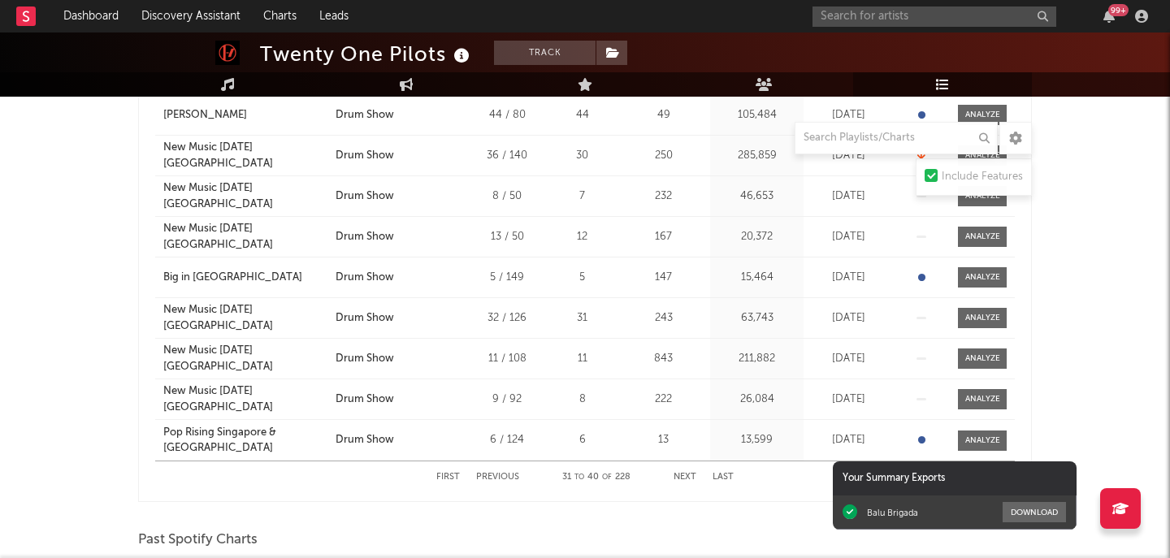
click at [510, 471] on div "First Previous 31 to 40 of 228 Next Last" at bounding box center [584, 477] width 297 height 32
click at [509, 478] on button "Previous" at bounding box center [497, 477] width 43 height 9
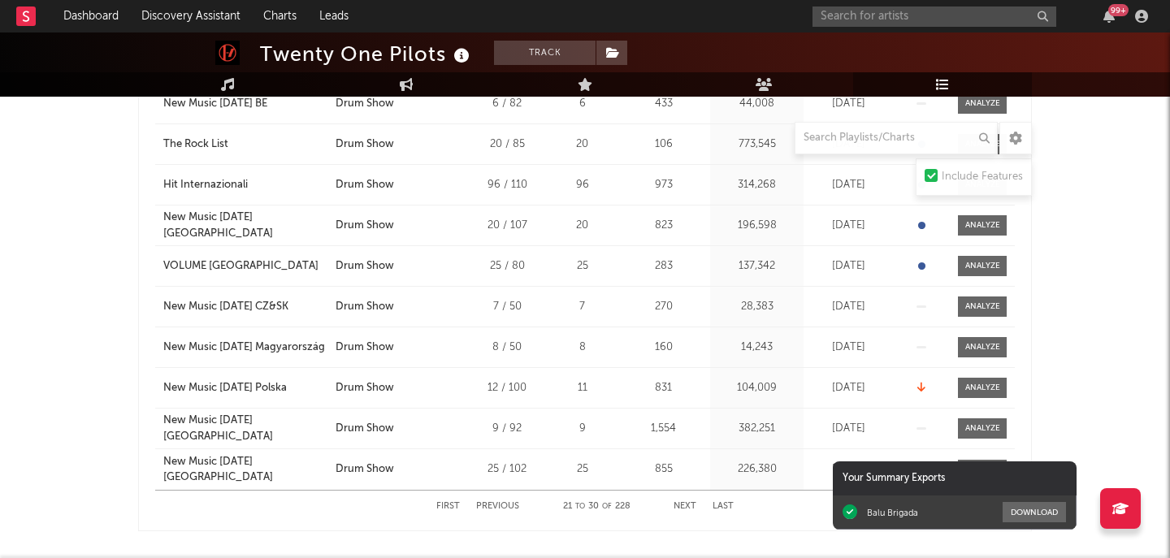
scroll to position [817, 0]
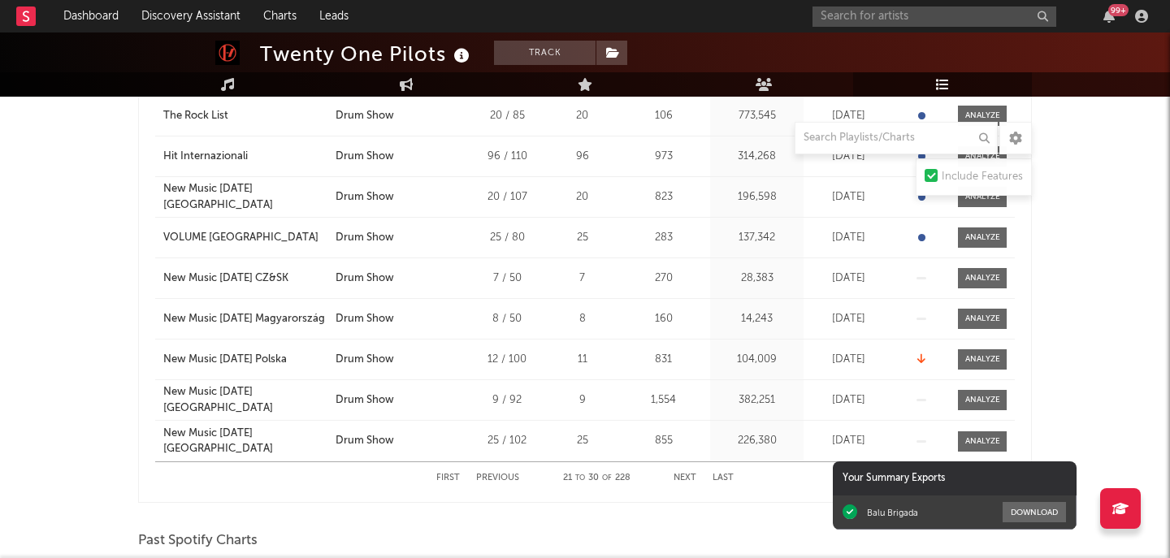
click at [504, 476] on button "Previous" at bounding box center [497, 477] width 43 height 9
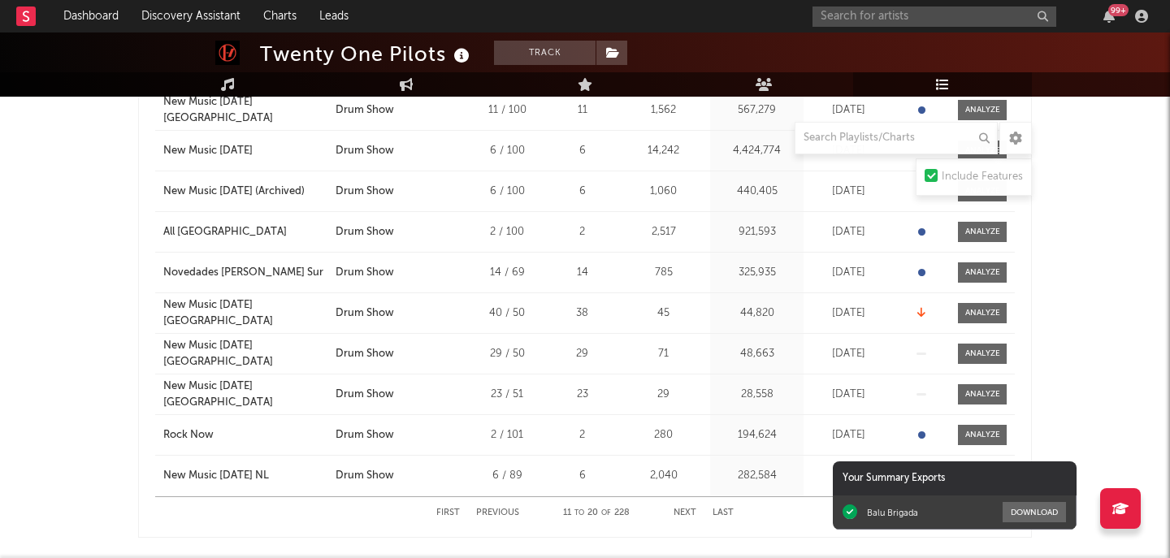
scroll to position [776, 0]
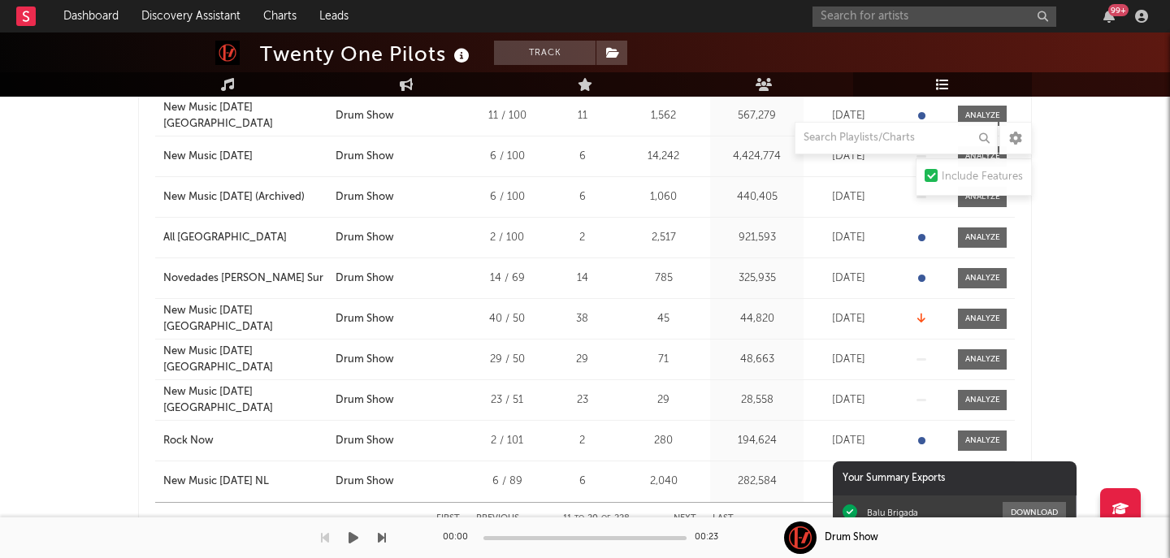
click at [497, 521] on button "Previous" at bounding box center [497, 518] width 43 height 9
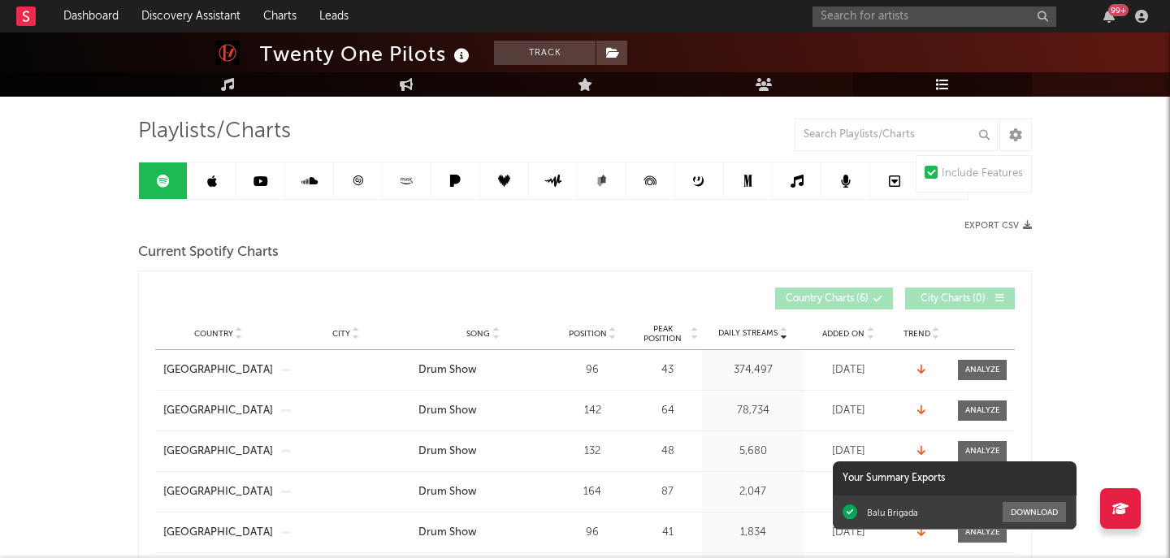
scroll to position [0, 0]
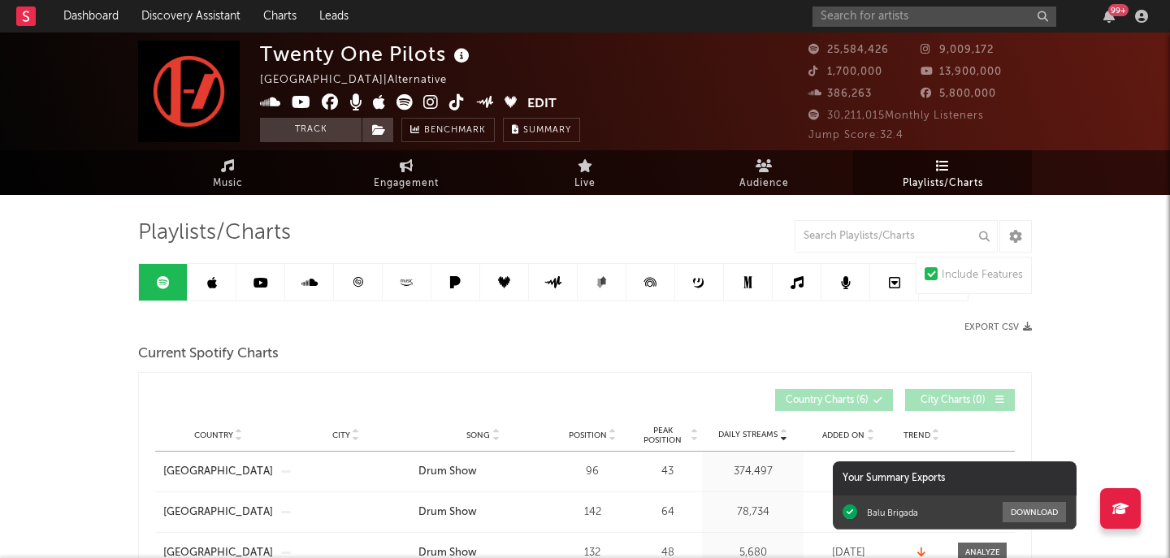
click at [220, 286] on link at bounding box center [212, 282] width 49 height 37
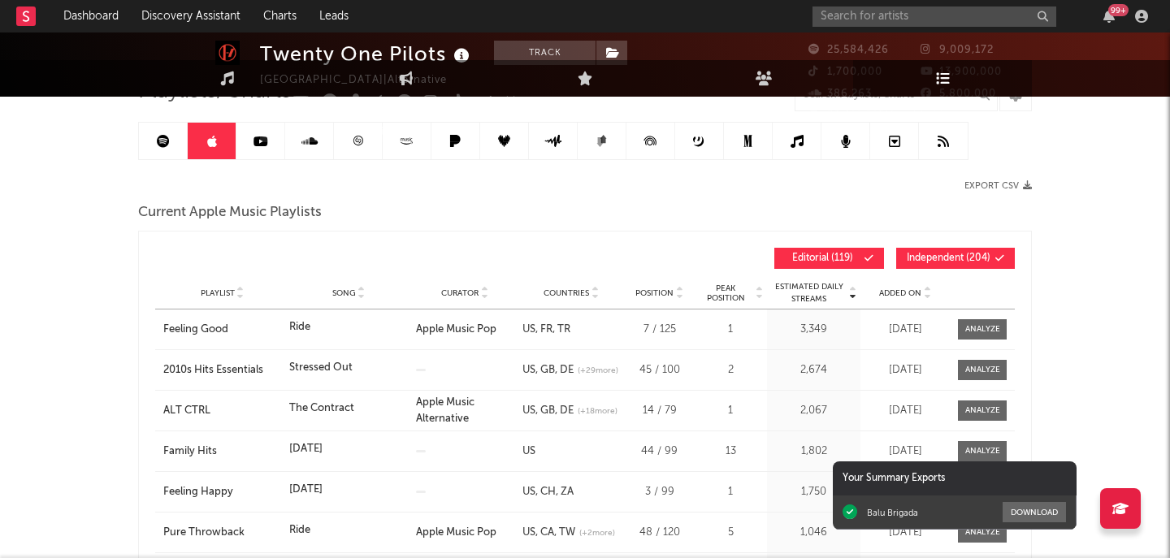
scroll to position [213, 0]
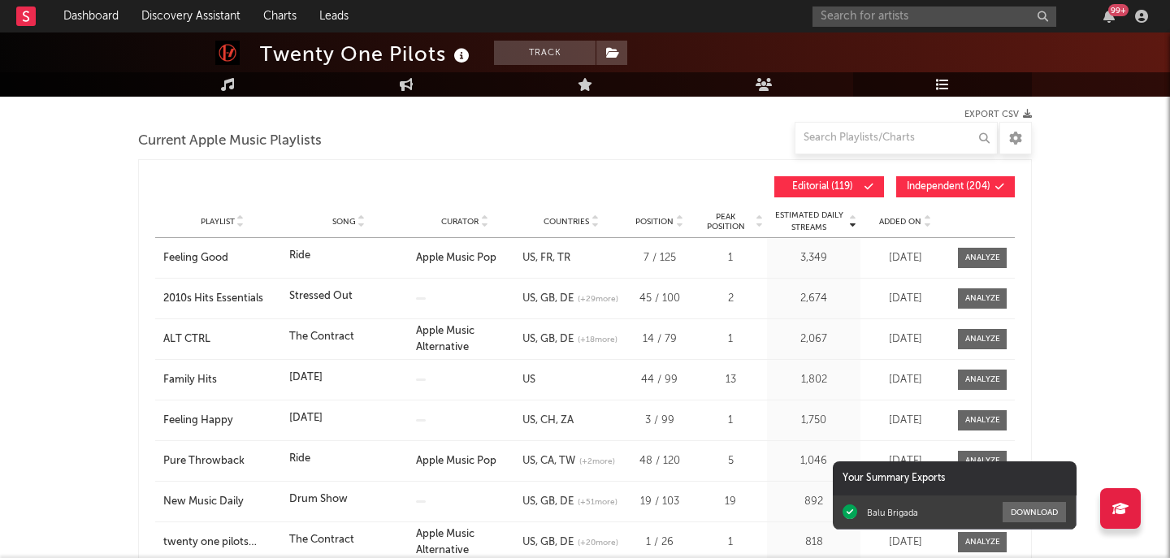
click at [888, 215] on div "Added On" at bounding box center [904, 221] width 81 height 12
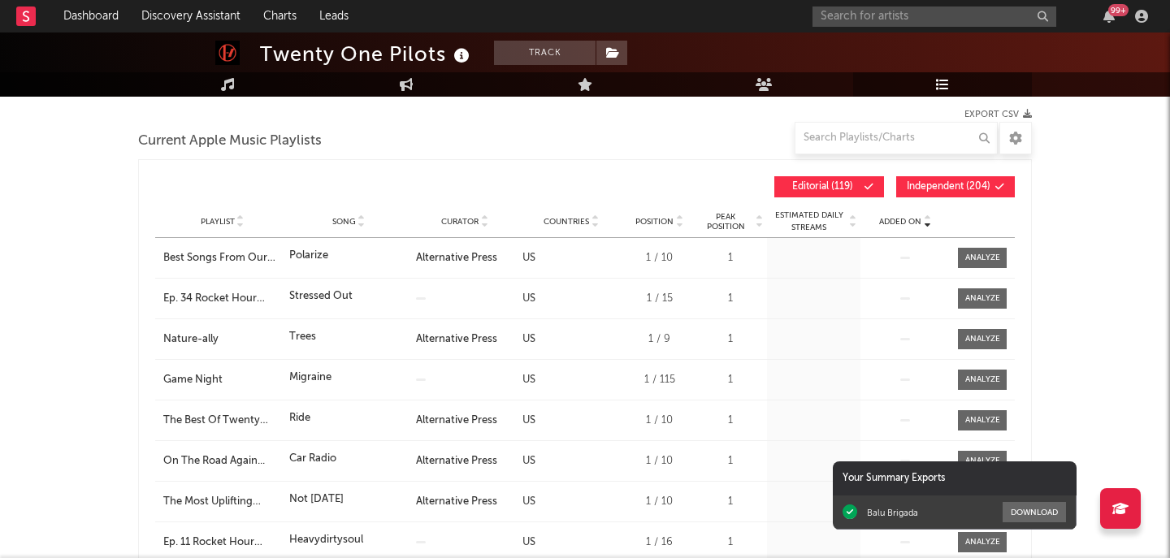
click at [888, 215] on div "Added On" at bounding box center [904, 221] width 81 height 12
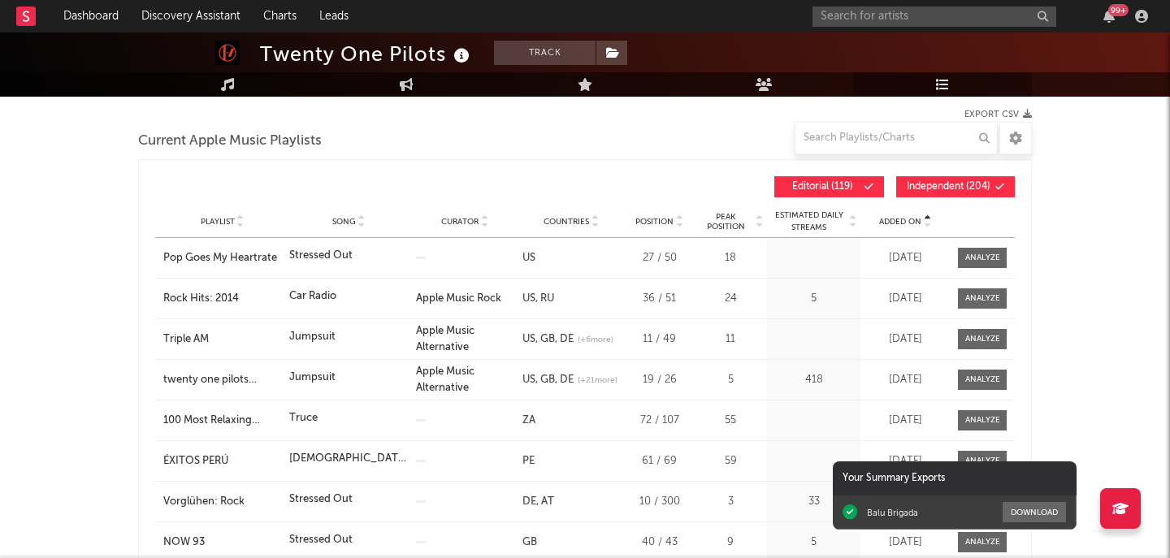
click at [888, 215] on div "Added On" at bounding box center [904, 221] width 81 height 12
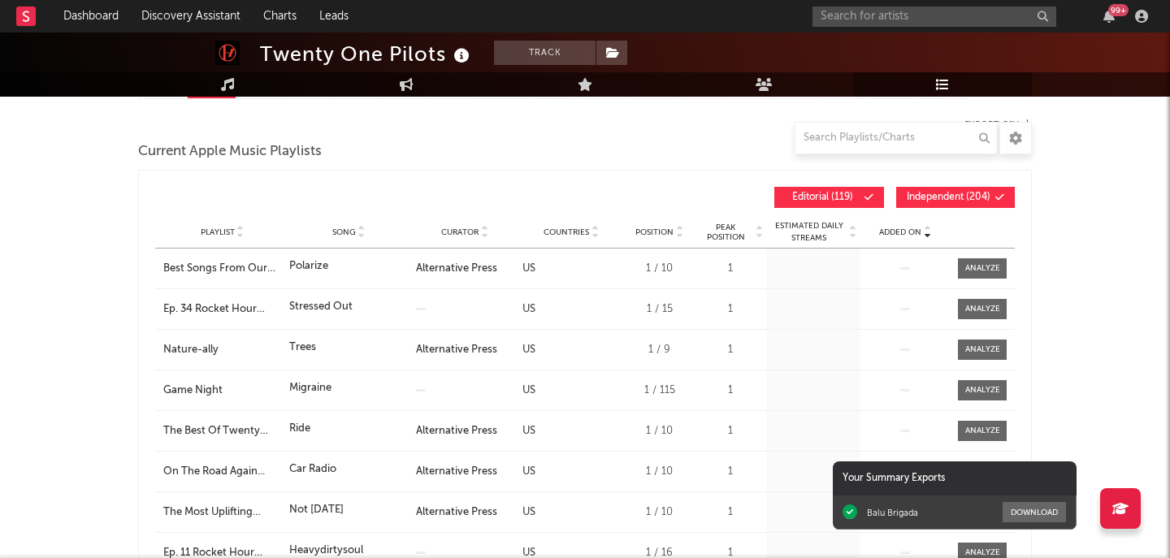
scroll to position [197, 0]
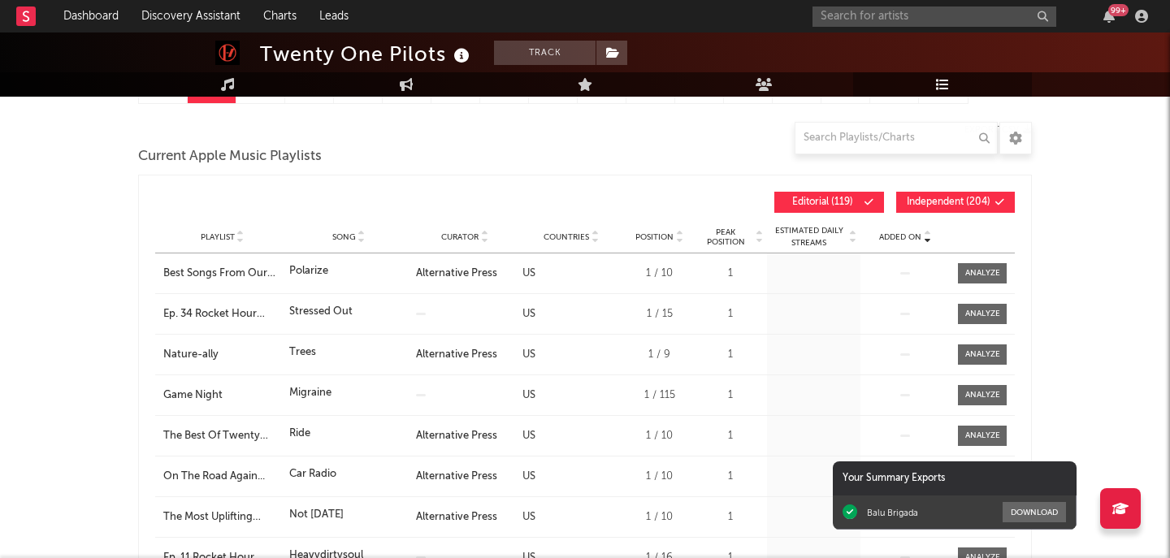
click at [936, 197] on button "Independent ( 204 )" at bounding box center [955, 202] width 119 height 21
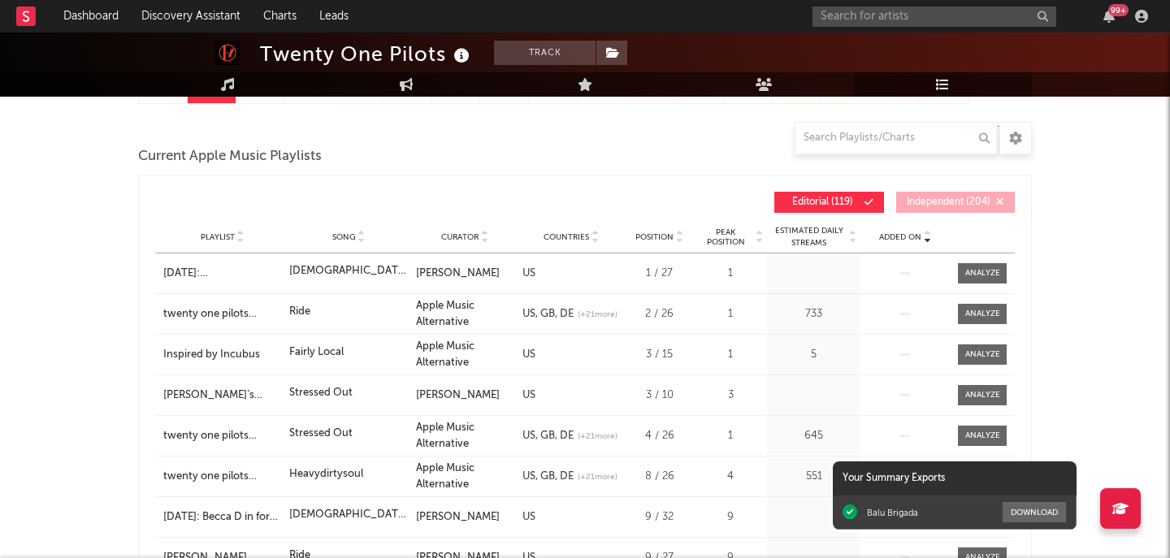
click at [914, 238] on span "Added On" at bounding box center [900, 237] width 42 height 10
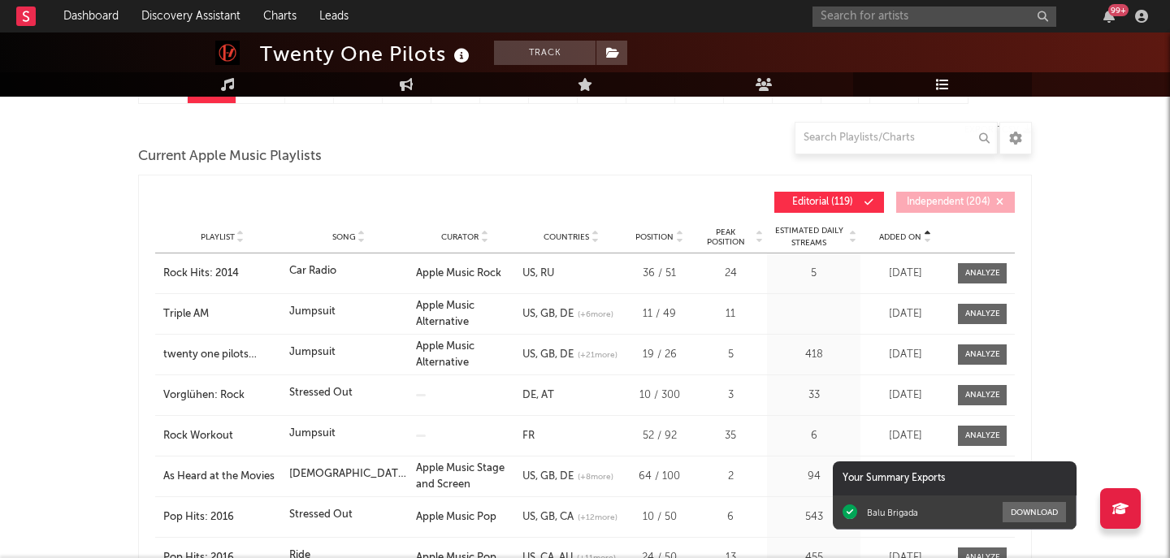
click at [914, 238] on span "Added On" at bounding box center [900, 237] width 42 height 10
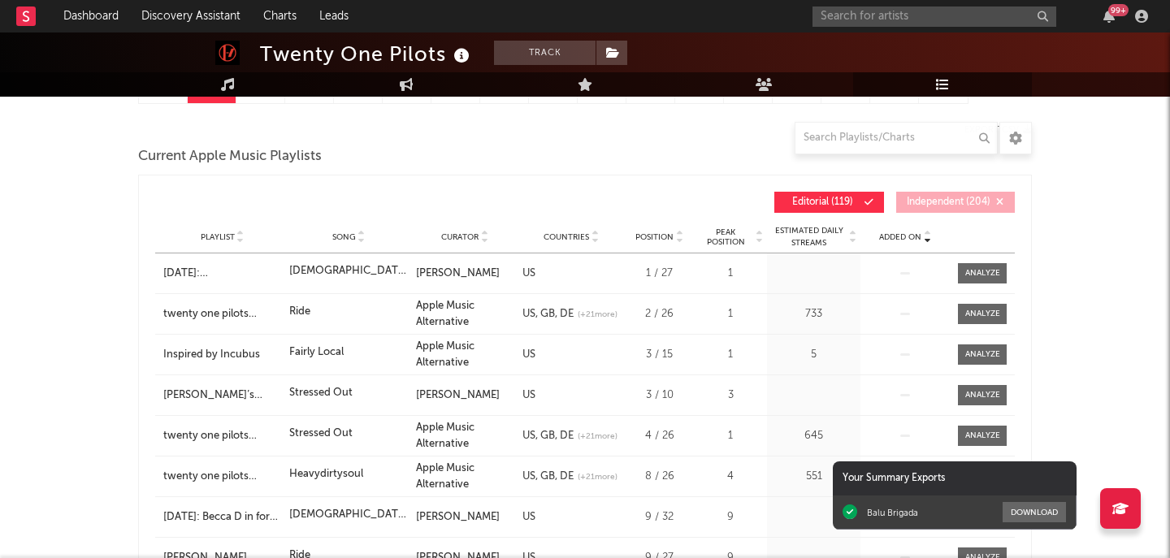
click at [914, 238] on span "Added On" at bounding box center [900, 237] width 42 height 10
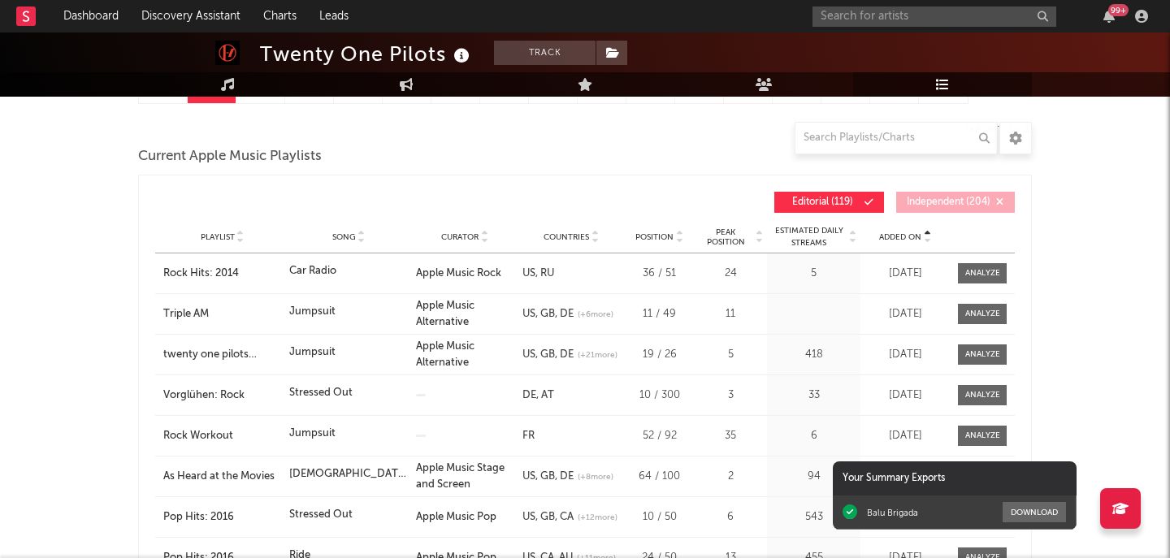
click at [914, 238] on span "Added On" at bounding box center [900, 237] width 42 height 10
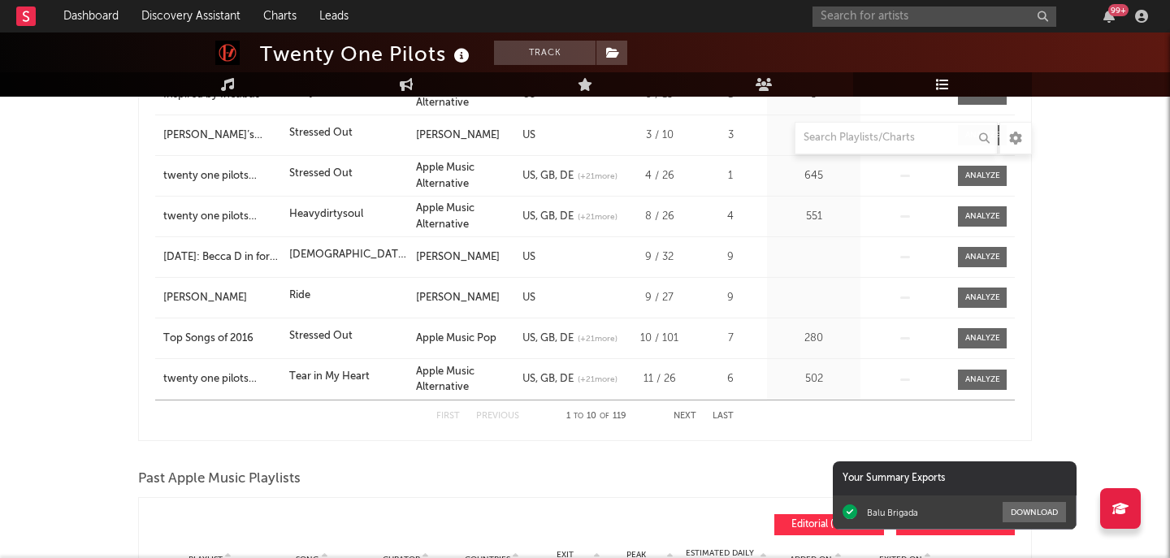
scroll to position [507, 0]
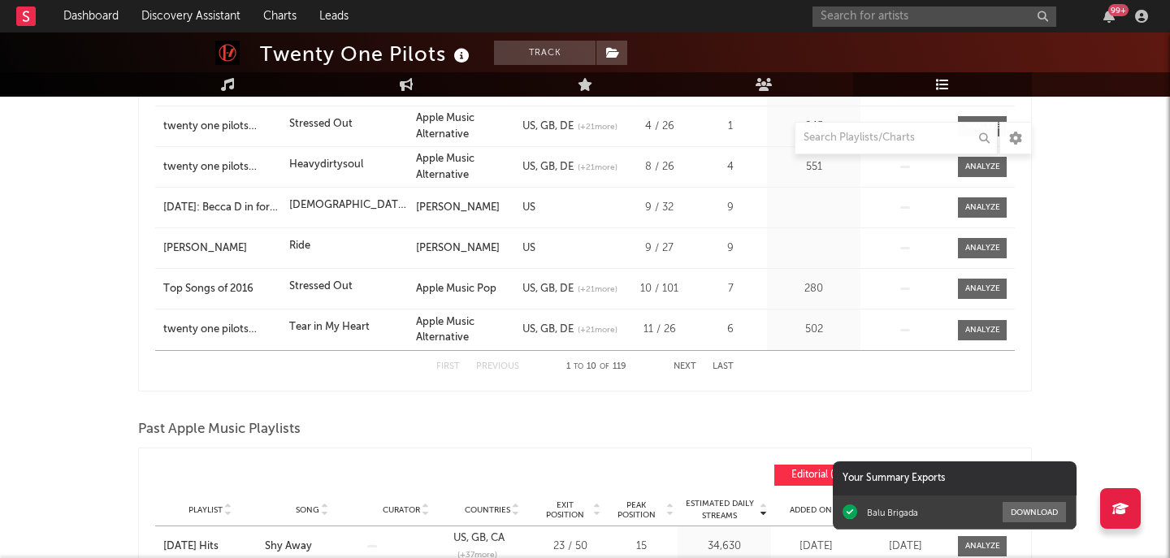
click at [681, 361] on div "First Previous 1 to 10 of 119 Next Last" at bounding box center [584, 367] width 297 height 32
click at [680, 369] on button "Next" at bounding box center [684, 366] width 23 height 9
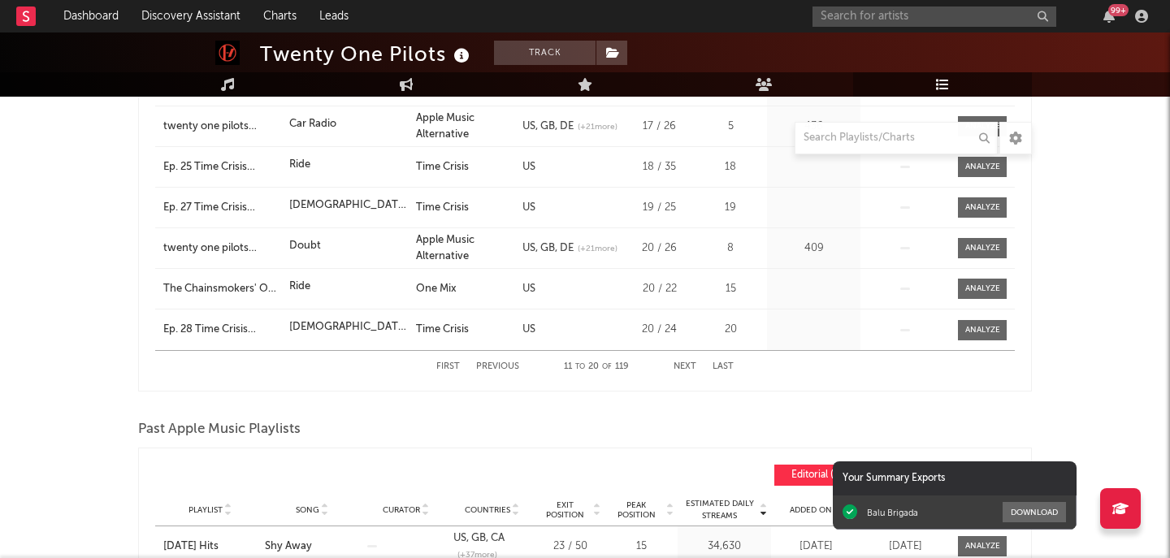
click at [680, 369] on button "Next" at bounding box center [684, 366] width 23 height 9
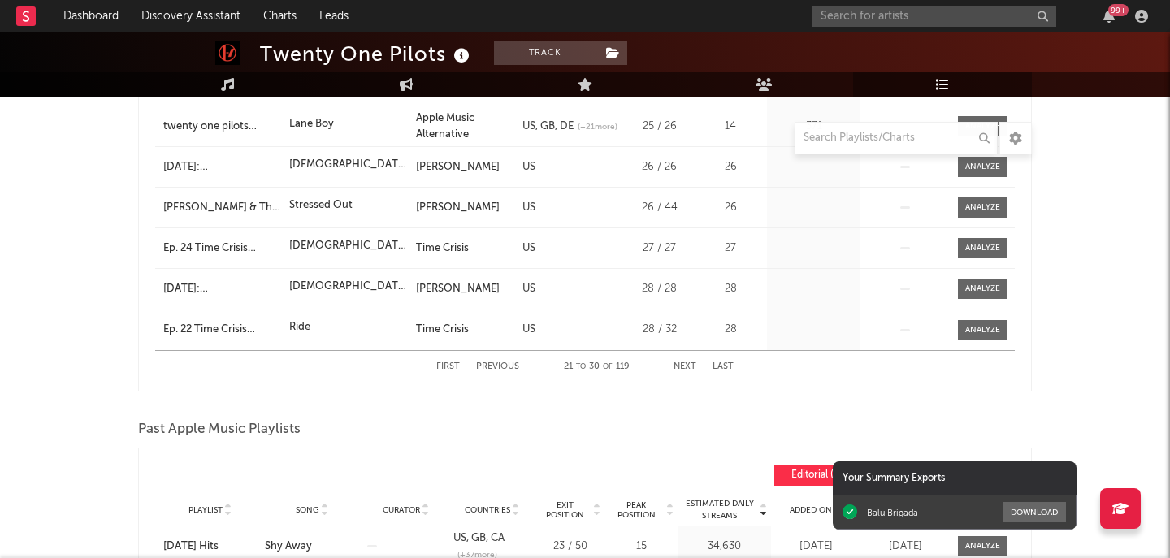
click at [680, 369] on button "Next" at bounding box center [684, 366] width 23 height 9
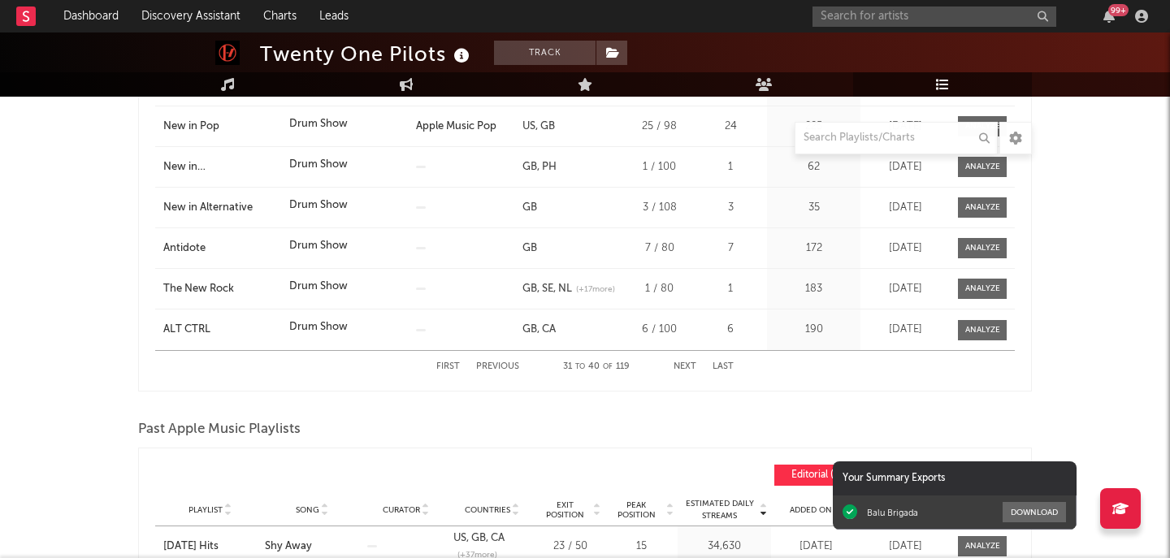
click at [680, 369] on button "Next" at bounding box center [684, 366] width 23 height 9
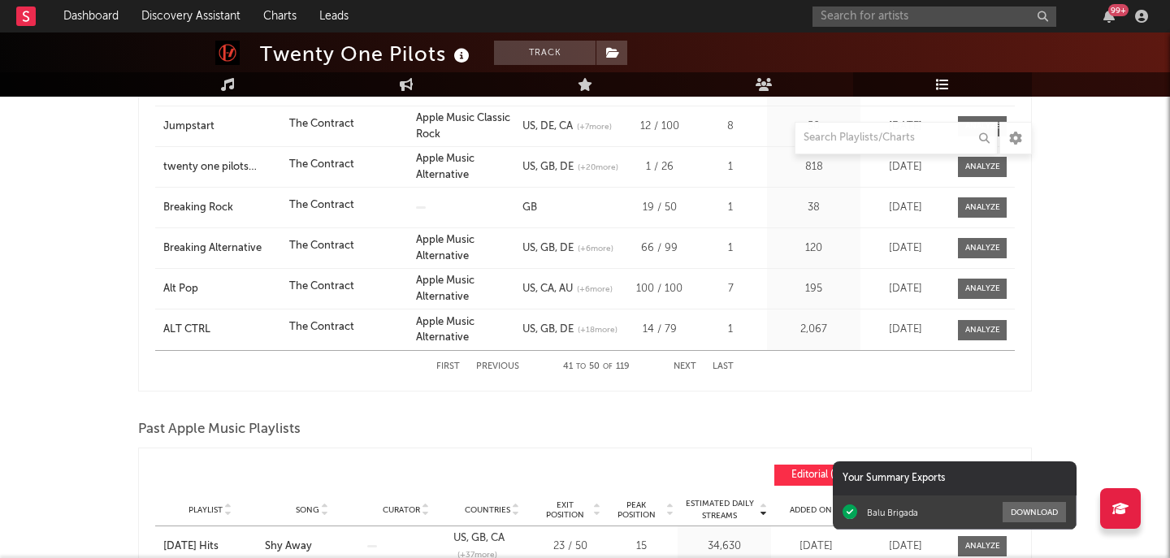
click at [515, 367] on button "Previous" at bounding box center [497, 366] width 43 height 9
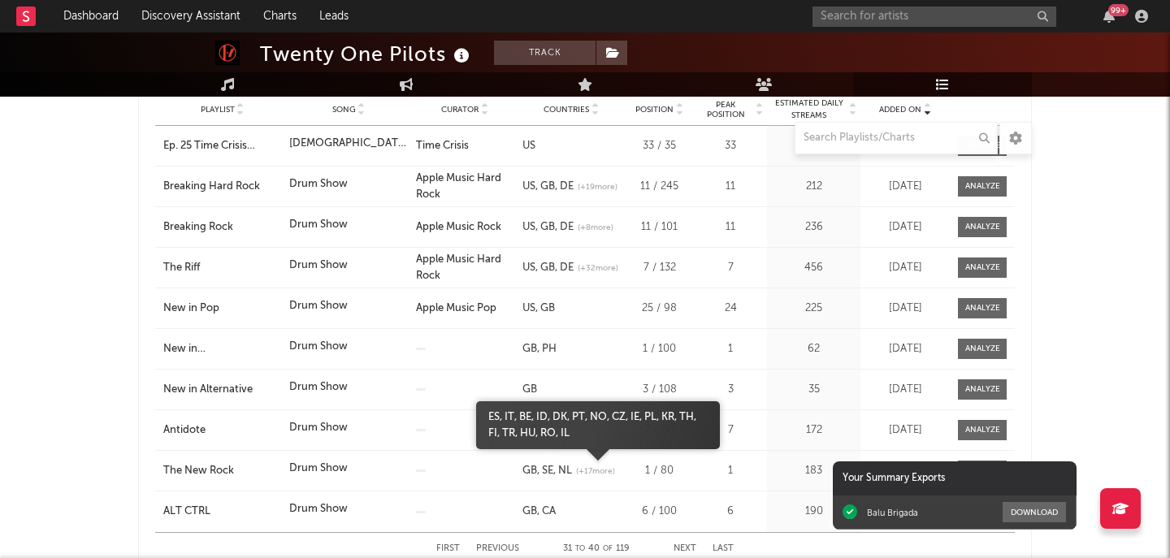
scroll to position [326, 0]
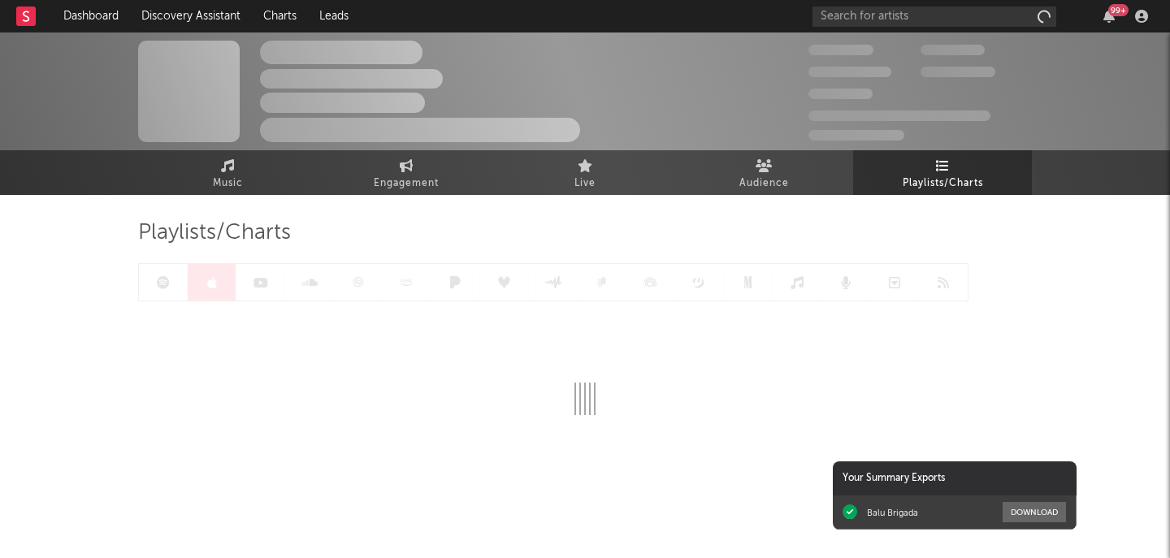
scroll to position [11, 0]
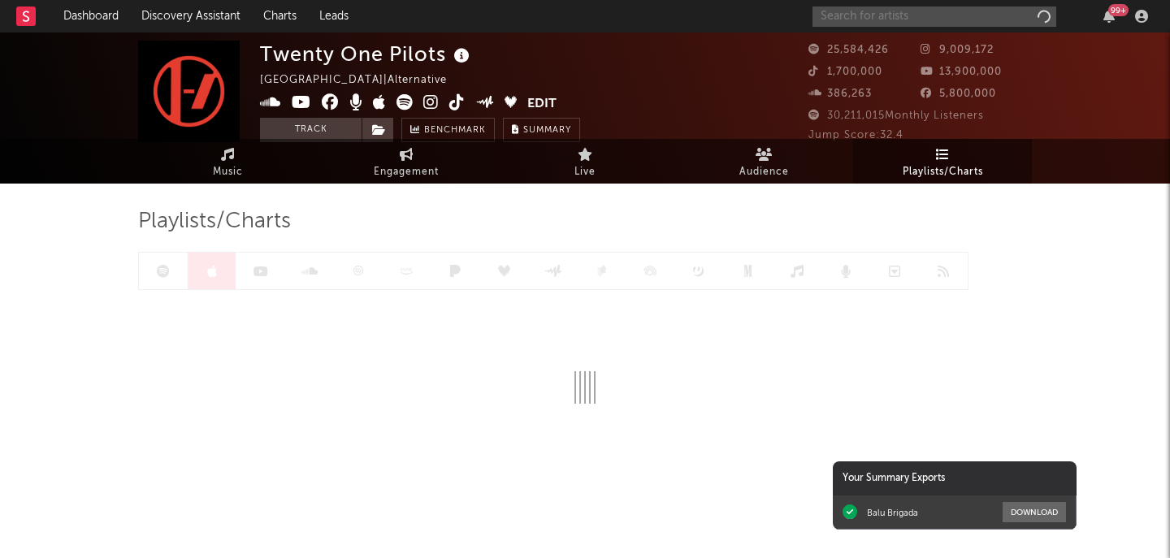
click at [898, 19] on input "text" at bounding box center [934, 16] width 244 height 20
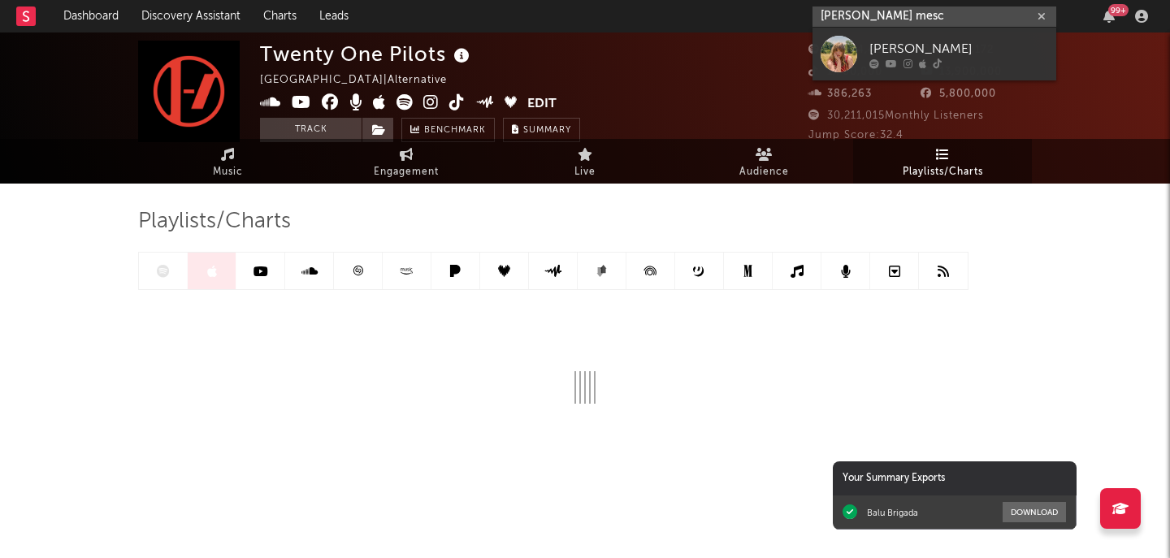
type input "[PERSON_NAME] mesc"
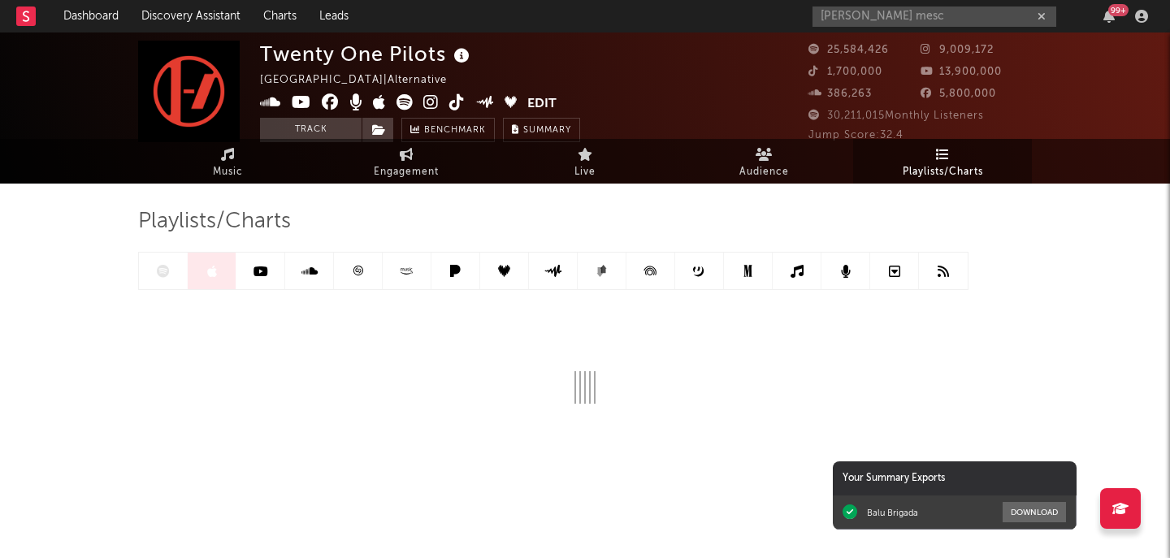
click at [900, 83] on div "25,584,426 9,009,172 1,700,000 13,900,000 386,263 5,800,000" at bounding box center [919, 74] width 223 height 66
click at [899, 7] on input "[PERSON_NAME] mesc" at bounding box center [934, 16] width 244 height 20
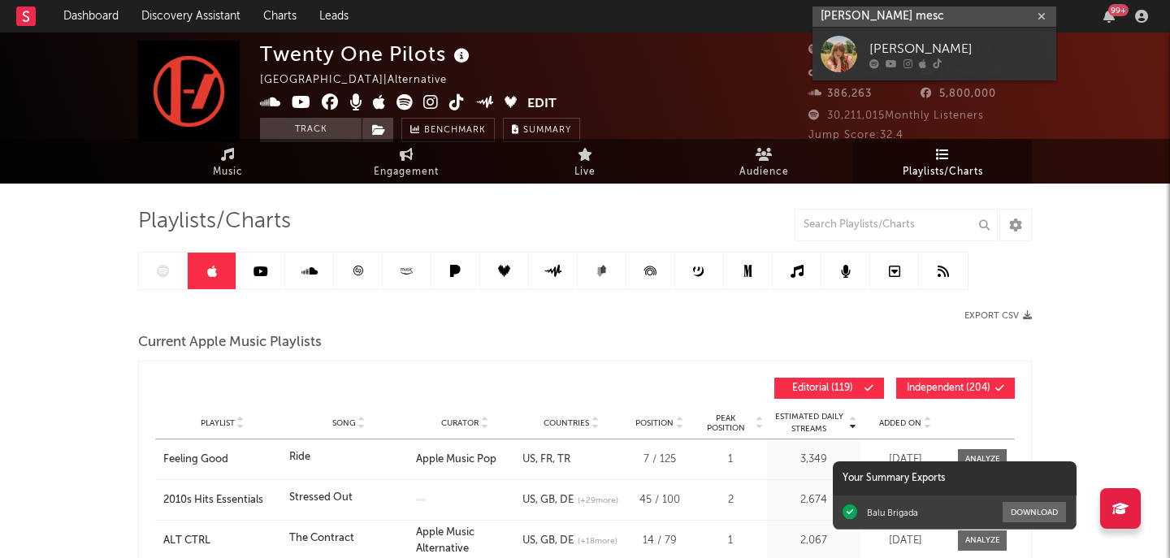
click at [898, 22] on input "[PERSON_NAME] mesc" at bounding box center [934, 16] width 244 height 20
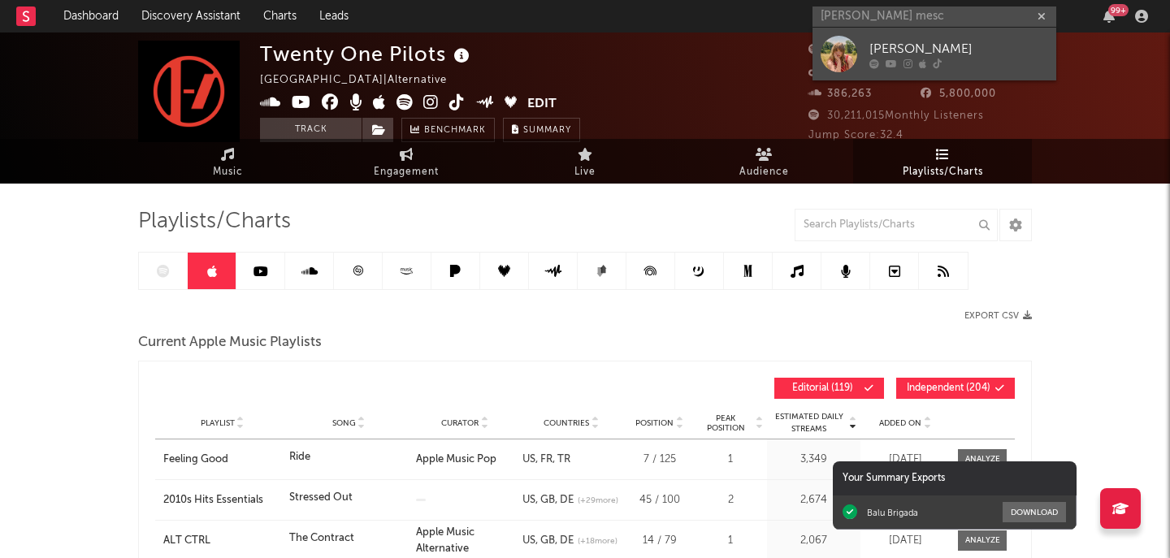
click at [898, 34] on link "[PERSON_NAME]" at bounding box center [934, 54] width 244 height 53
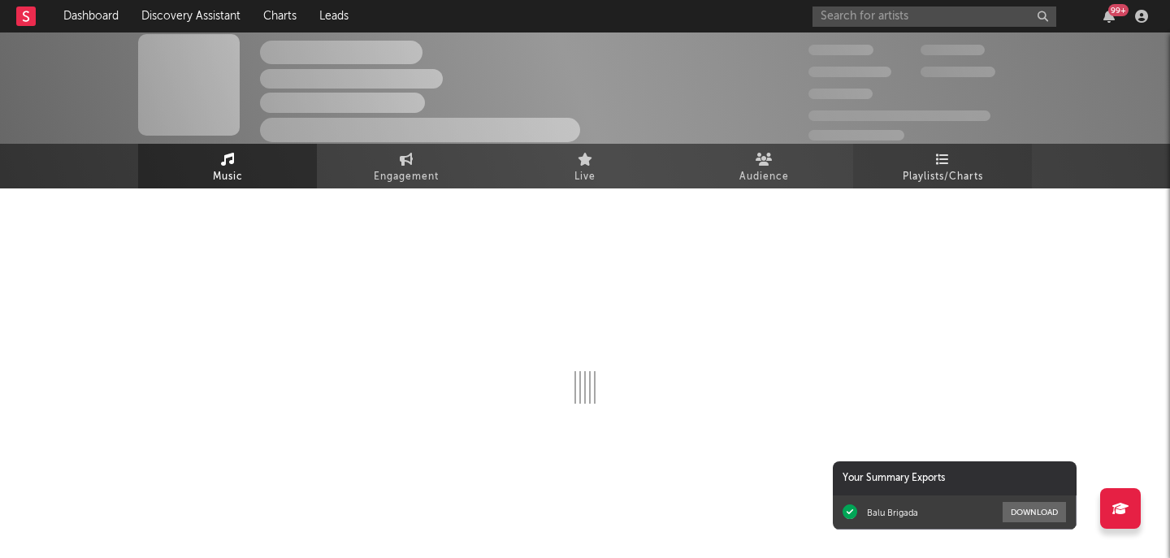
click at [926, 155] on link "Playlists/Charts" at bounding box center [942, 166] width 179 height 45
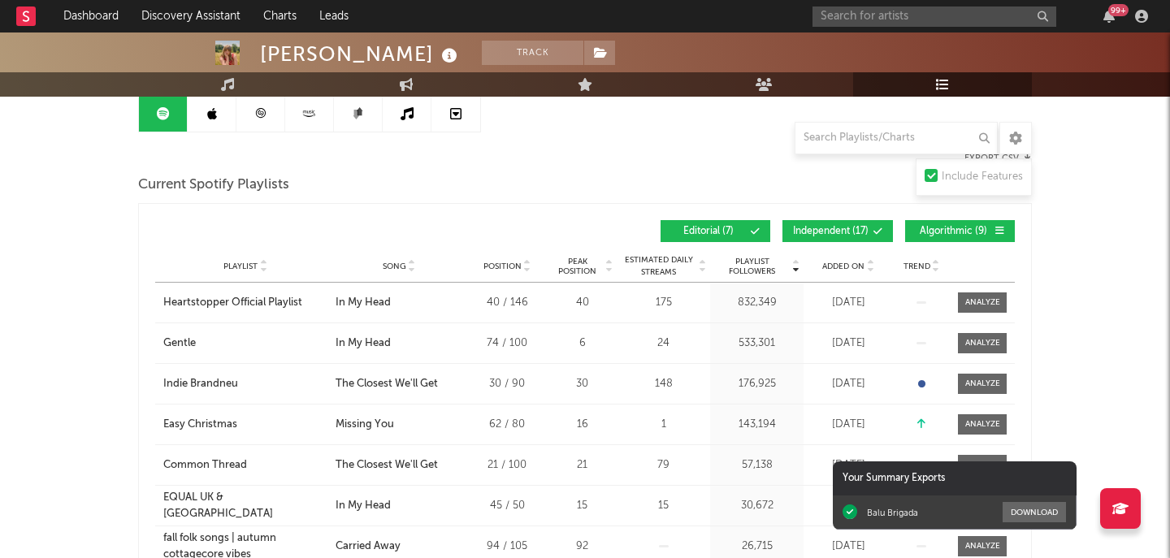
scroll to position [71, 0]
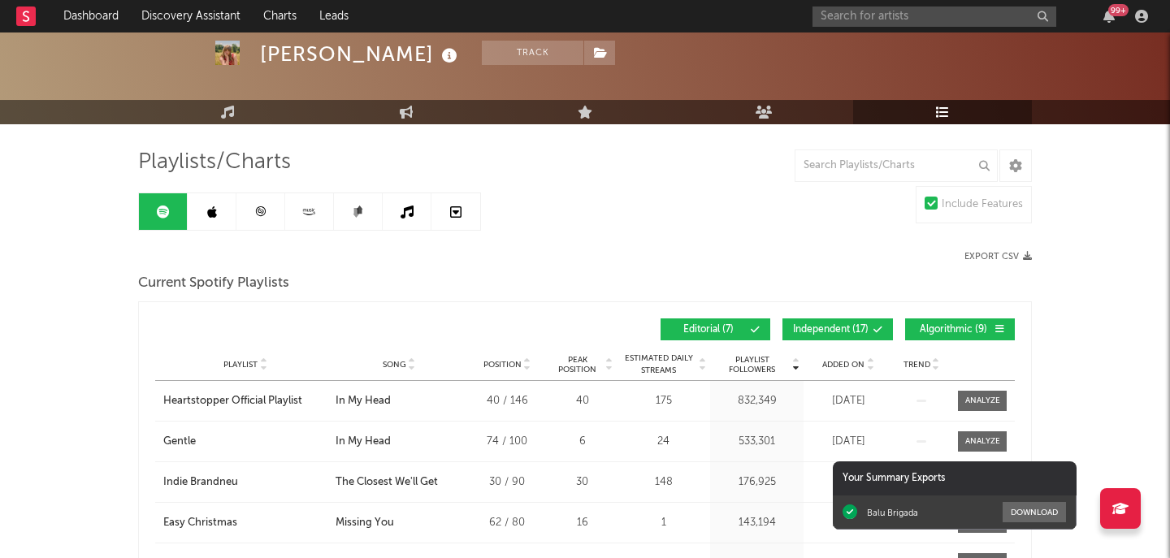
click at [863, 326] on span "Independent ( 17 )" at bounding box center [831, 330] width 76 height 10
click at [928, 328] on span "Algorithmic ( 9 )" at bounding box center [952, 330] width 75 height 10
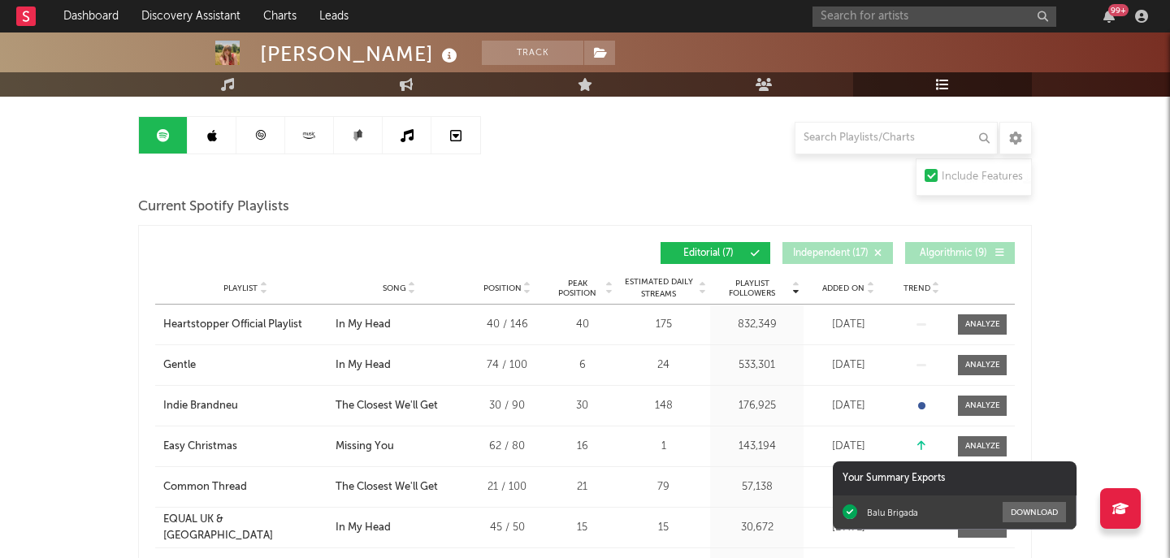
click at [858, 293] on div "Added On" at bounding box center [847, 288] width 81 height 12
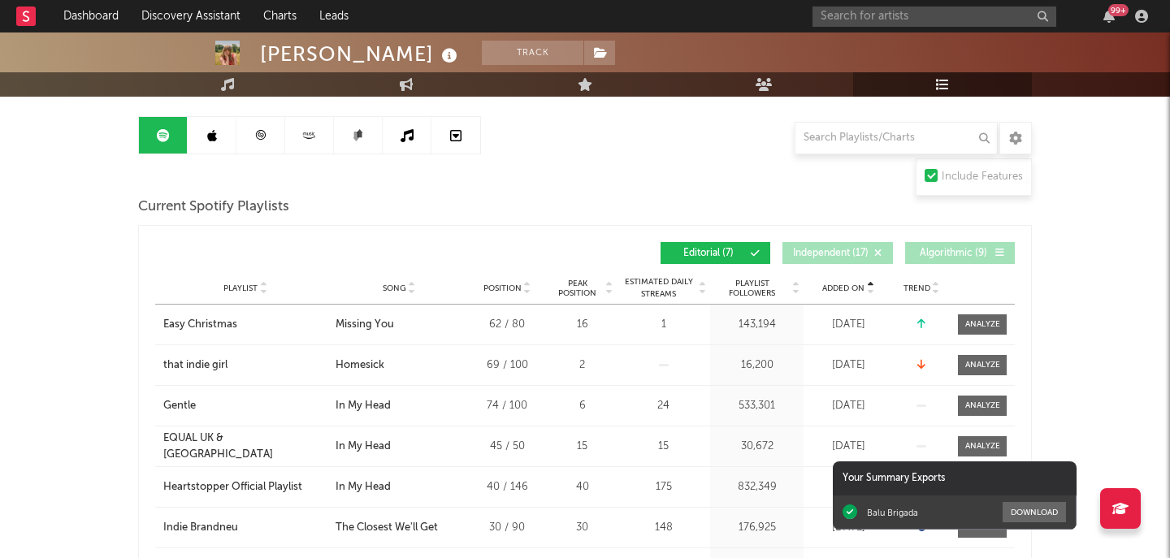
click at [858, 293] on div "Added On" at bounding box center [847, 288] width 81 height 12
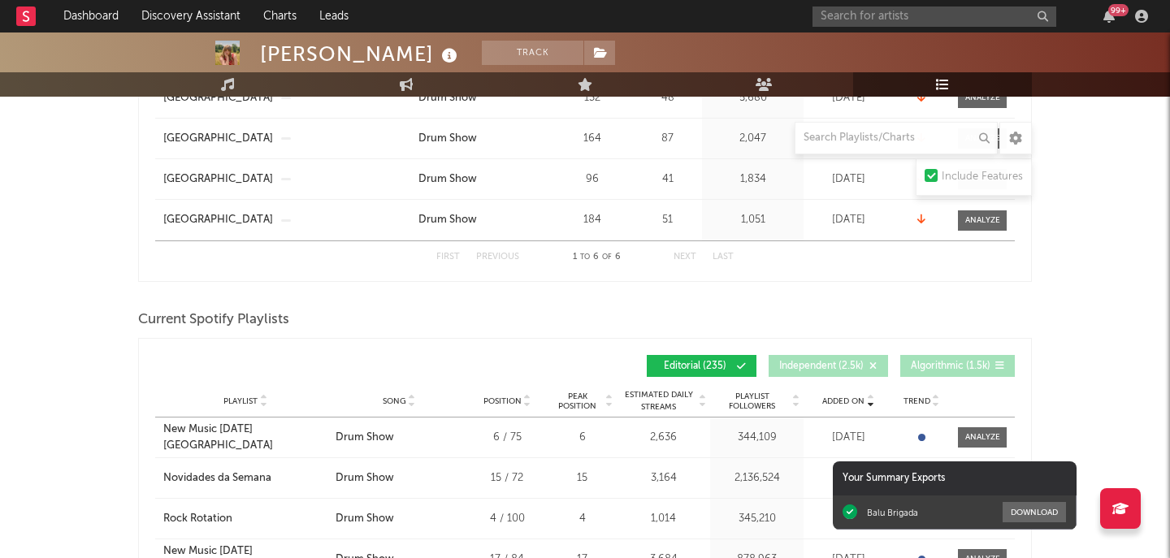
scroll to position [599, 0]
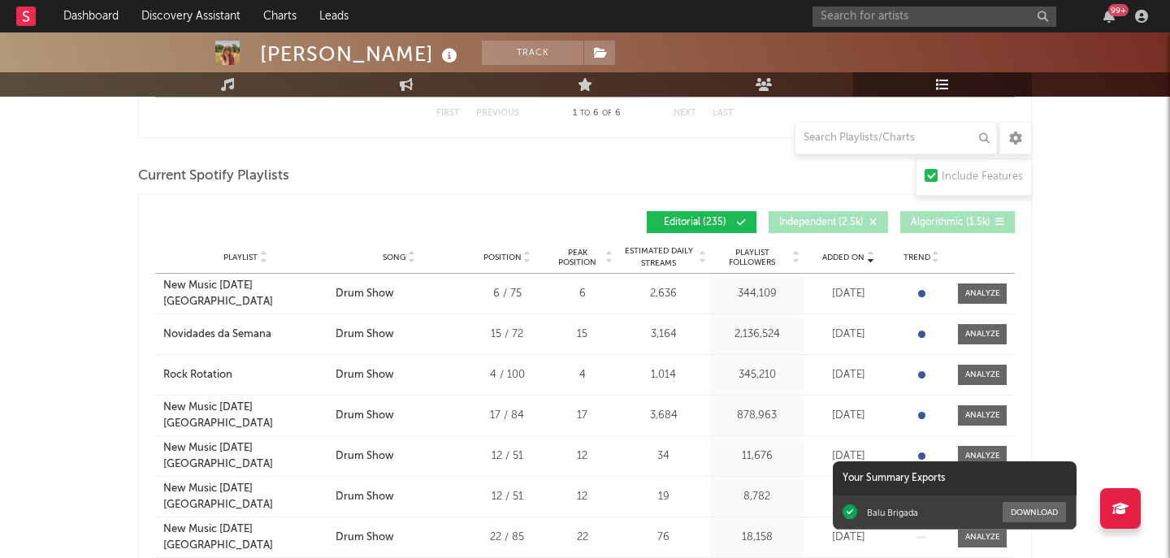
click at [859, 258] on span "Added On" at bounding box center [843, 258] width 42 height 10
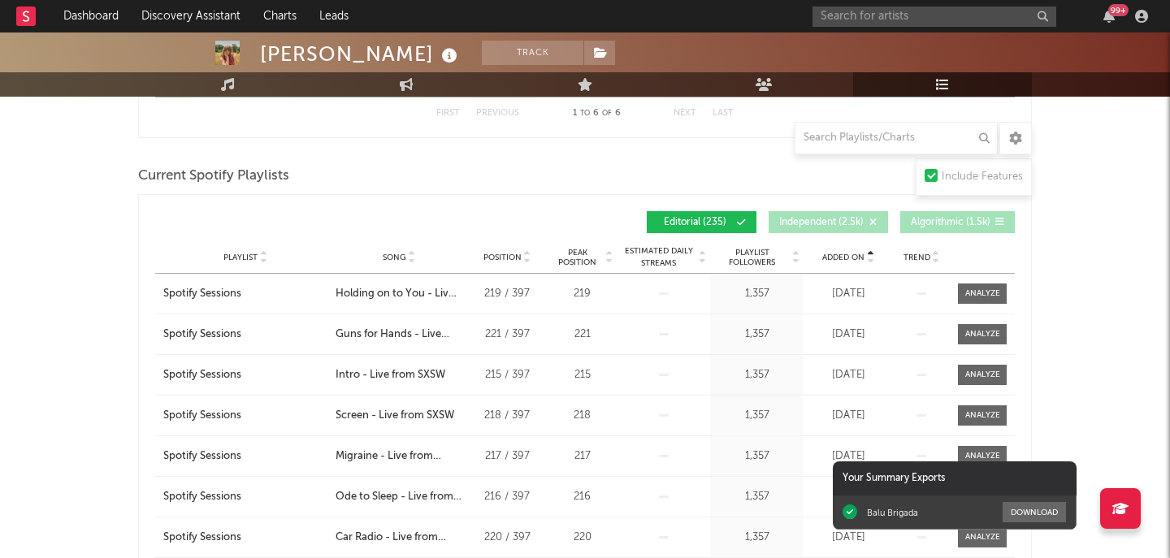
click at [859, 258] on span "Added On" at bounding box center [843, 258] width 42 height 10
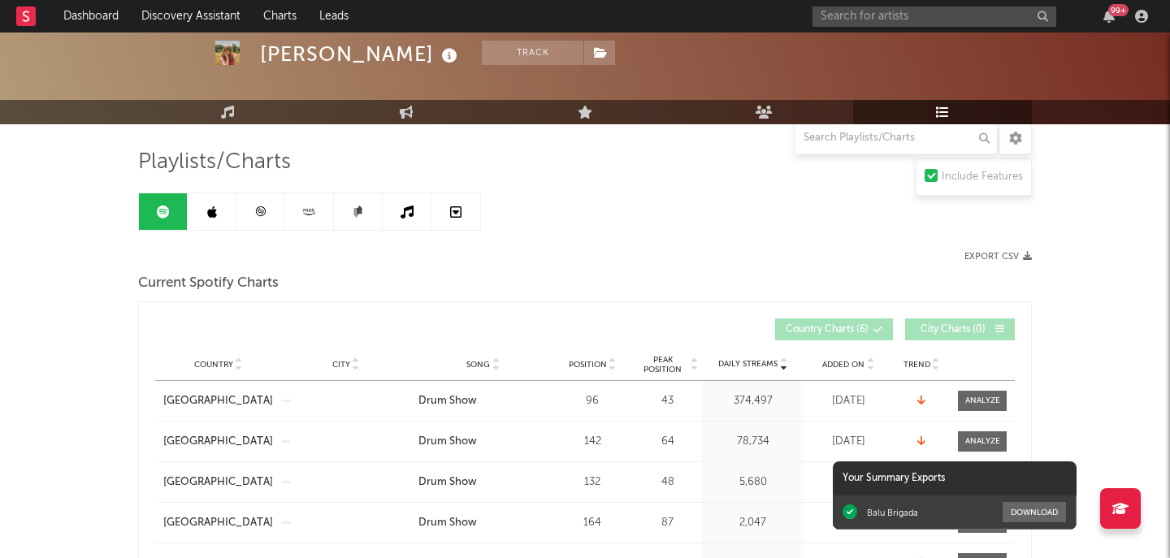
scroll to position [0, 0]
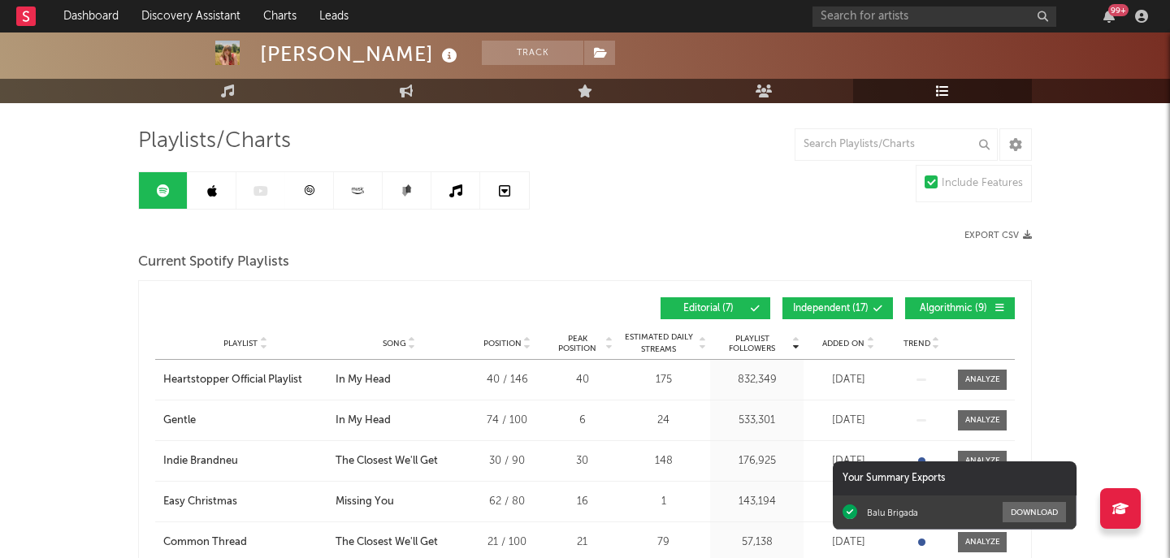
scroll to position [131, 0]
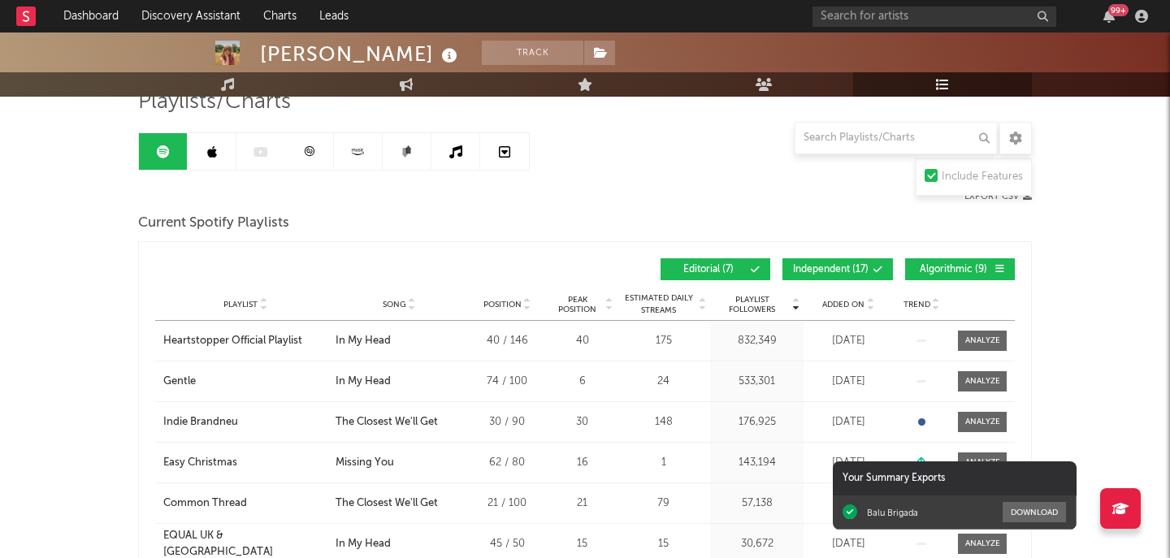
click at [860, 296] on div "Playlist City Song Position Peak Position Estimated Daily Streams Playlist Foll…" at bounding box center [584, 304] width 859 height 32
click at [857, 304] on span "Added On" at bounding box center [843, 305] width 42 height 10
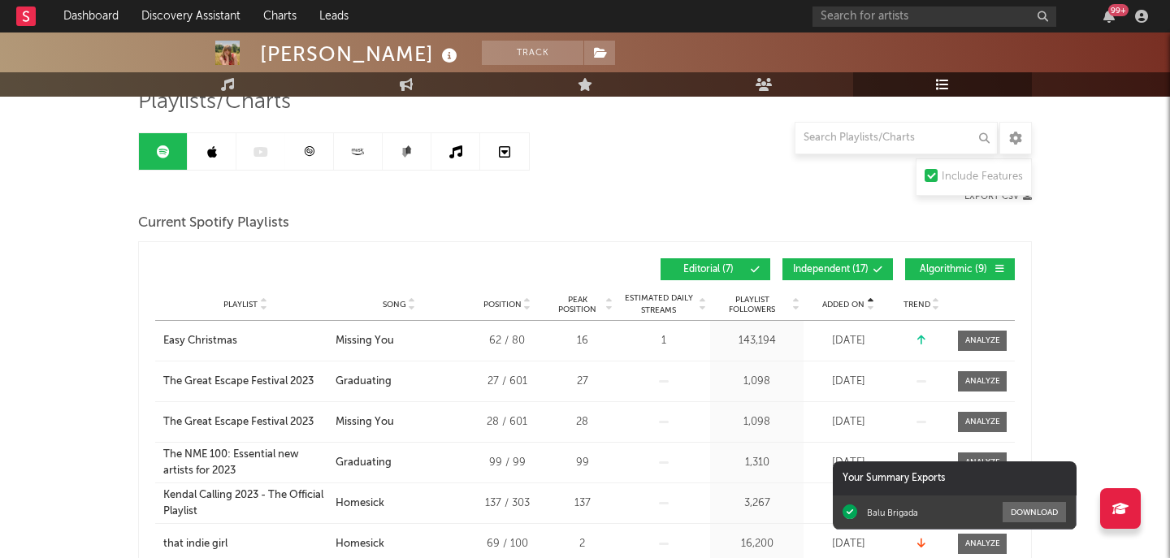
click at [857, 304] on span "Added On" at bounding box center [843, 305] width 42 height 10
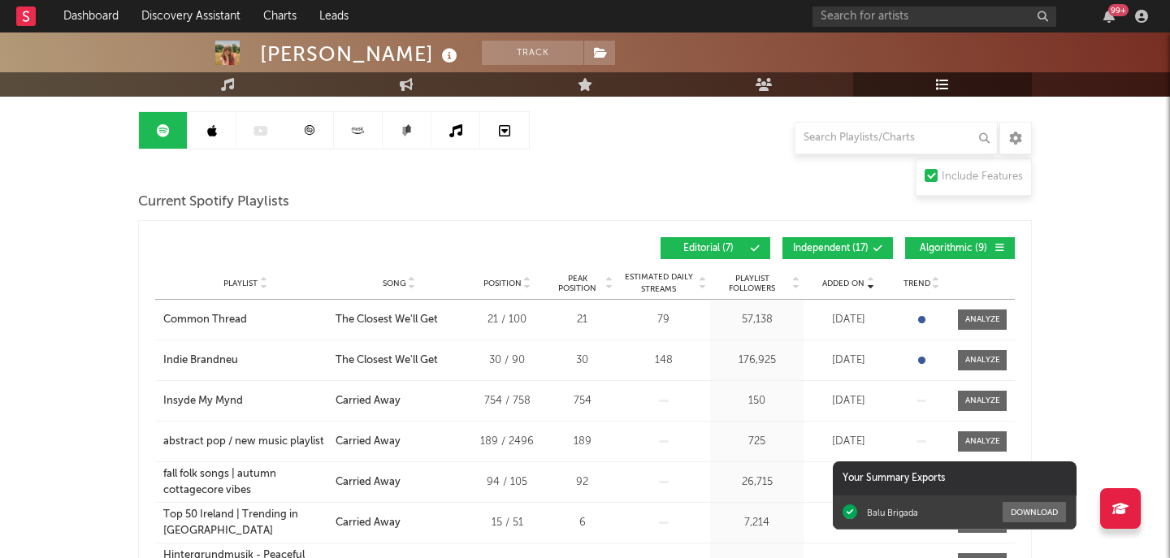
scroll to position [160, 0]
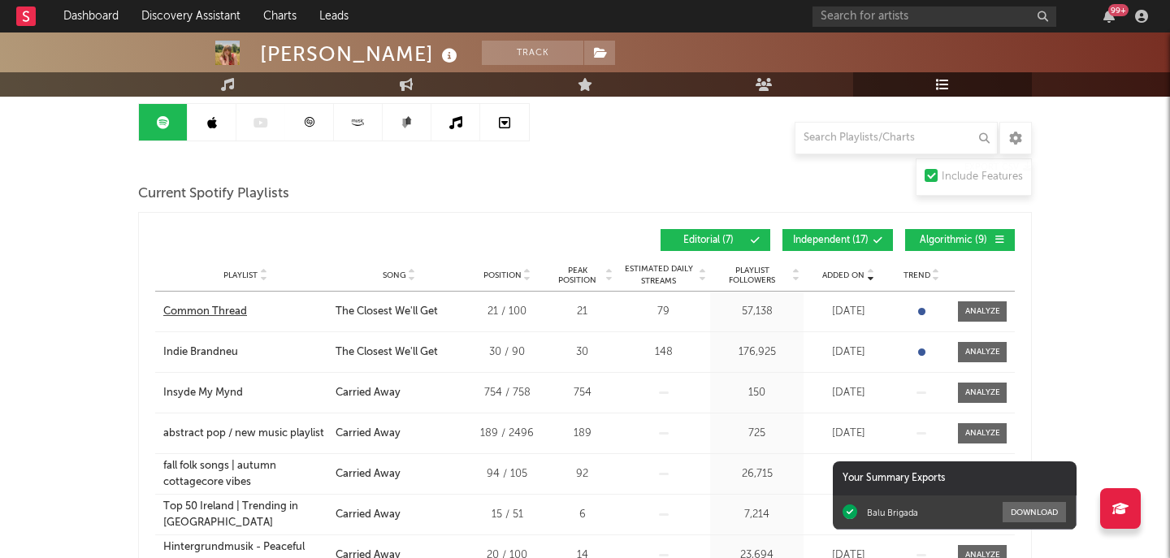
click at [233, 313] on div "Common Thread" at bounding box center [205, 312] width 84 height 16
click at [201, 351] on div "Indie Brandneu" at bounding box center [200, 352] width 75 height 16
